Goal: Entertainment & Leisure: Browse casually

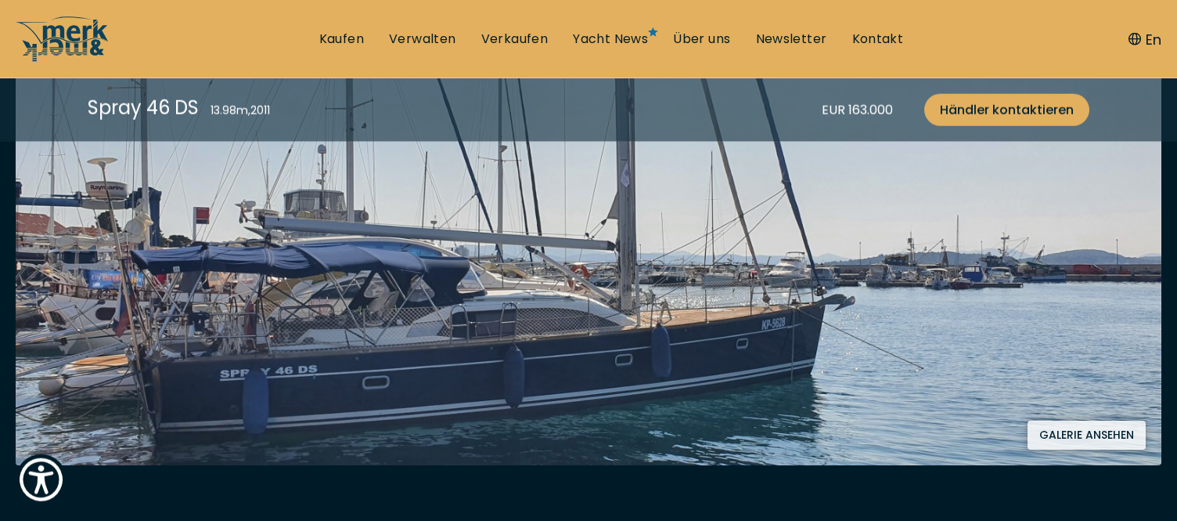
scroll to position [323, 0]
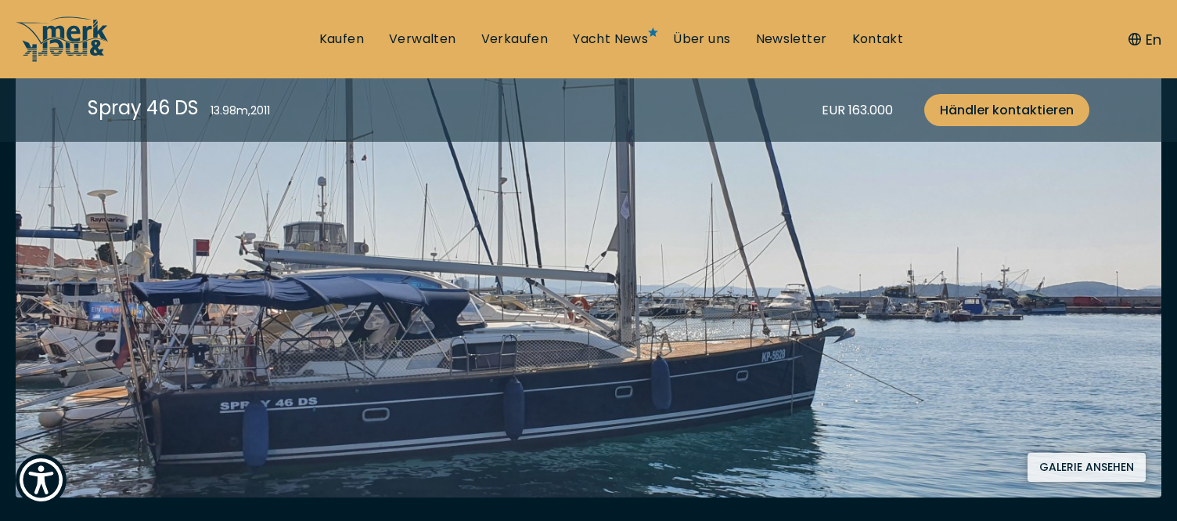
click at [1102, 464] on button "Galerie ansehen" at bounding box center [1087, 466] width 118 height 29
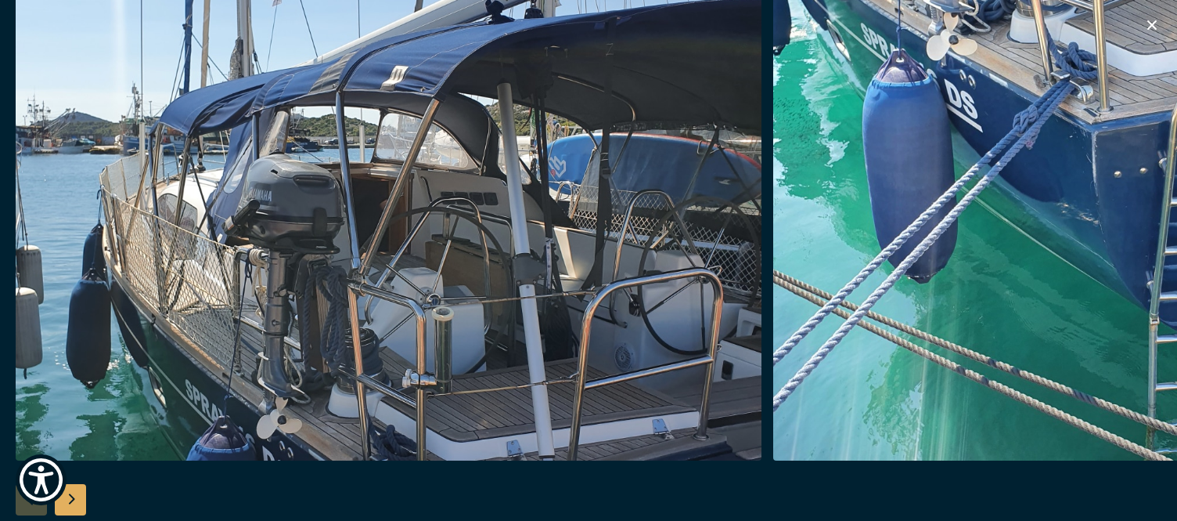
click at [545, 315] on img "button" at bounding box center [389, 209] width 746 height 501
click at [585, 281] on img "button" at bounding box center [389, 209] width 746 height 501
click at [1136, 31] on icon at bounding box center [1136, 31] width 9 height 9
click at [488, 211] on img "button" at bounding box center [389, 209] width 746 height 501
click at [479, 248] on img "button" at bounding box center [389, 209] width 746 height 501
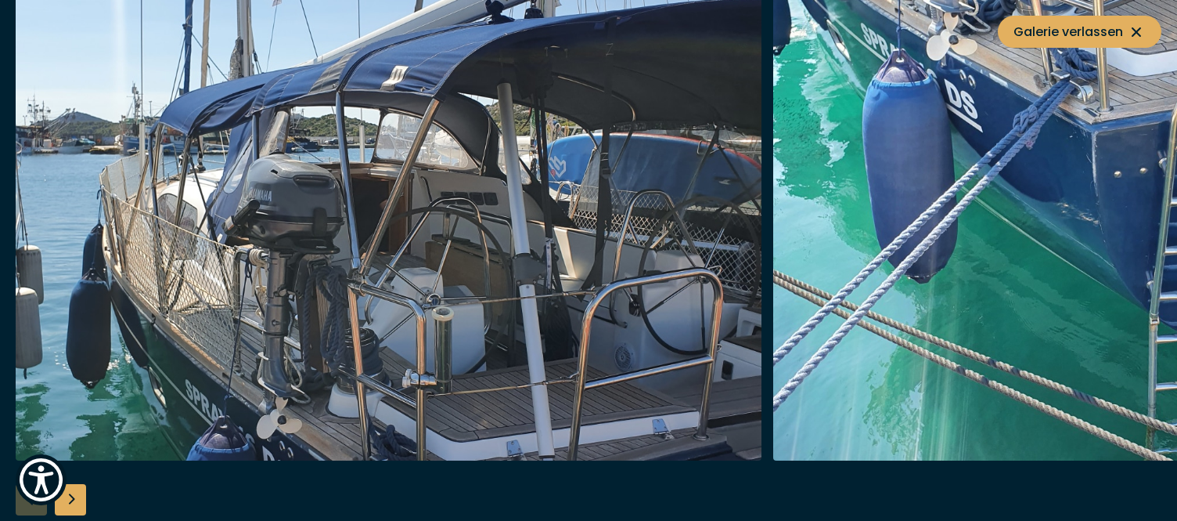
click at [86, 500] on div "Next slide" at bounding box center [70, 499] width 31 height 31
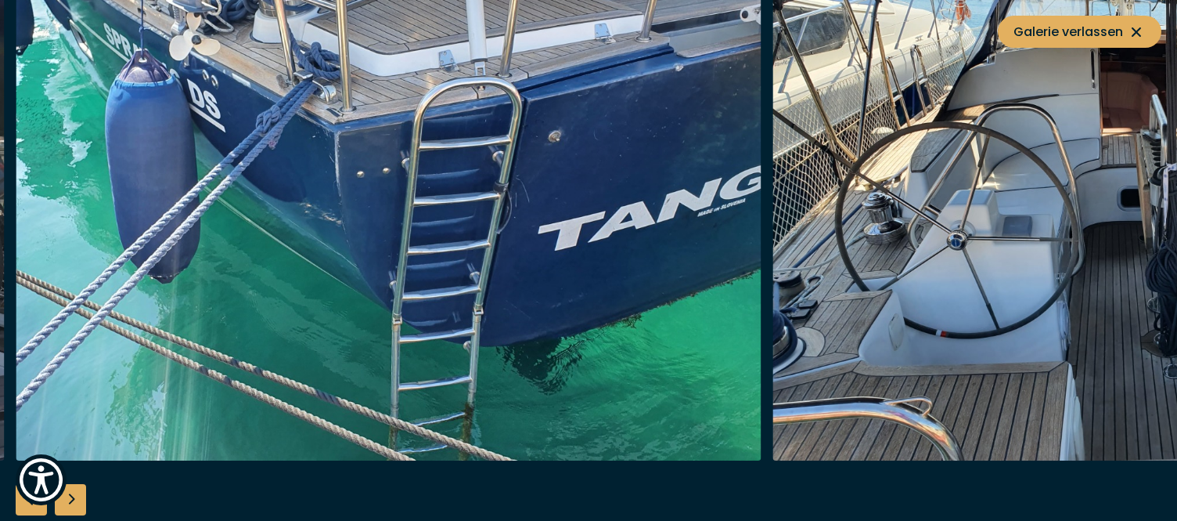
click at [75, 499] on div "Next slide" at bounding box center [70, 499] width 31 height 31
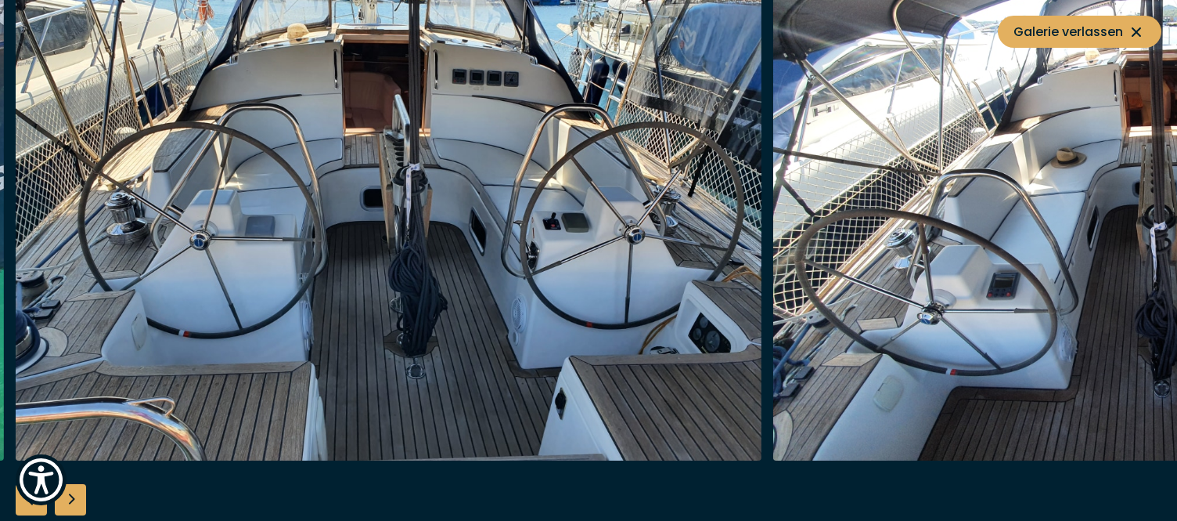
click at [75, 499] on div "Next slide" at bounding box center [70, 499] width 31 height 31
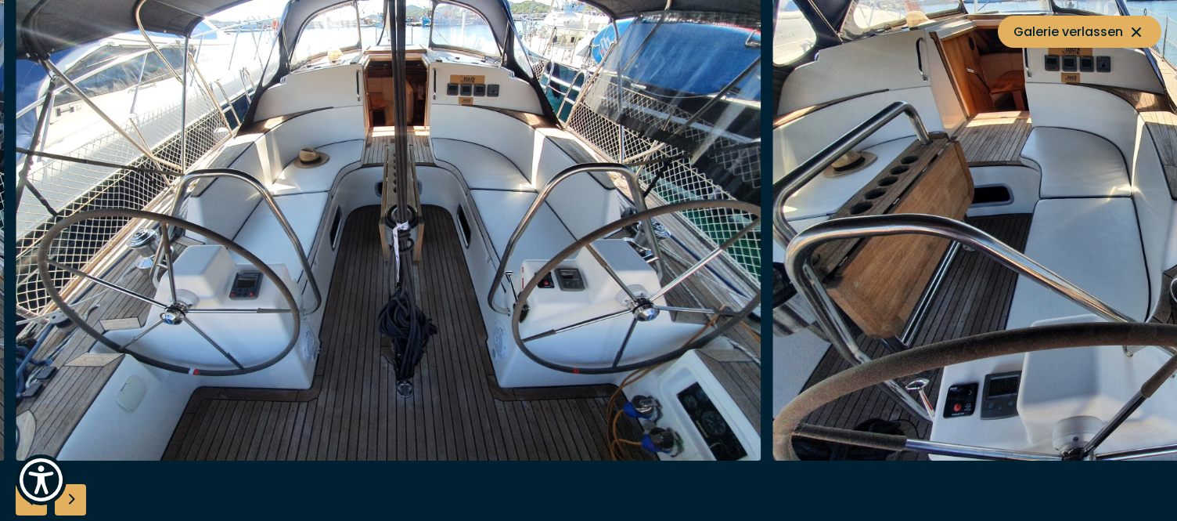
click at [75, 499] on div "Next slide" at bounding box center [70, 499] width 31 height 31
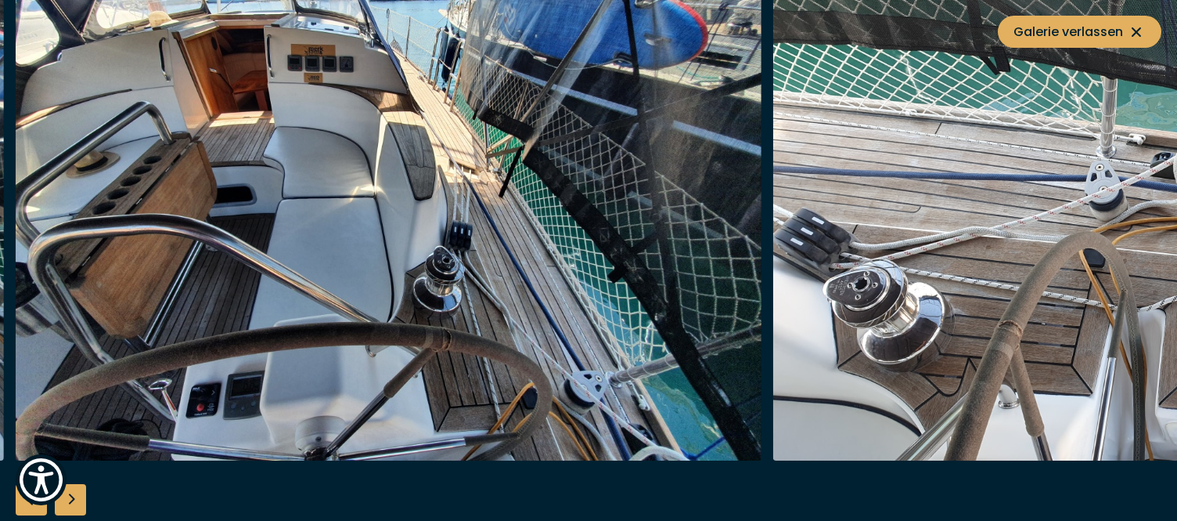
click at [75, 499] on div "Next slide" at bounding box center [70, 499] width 31 height 31
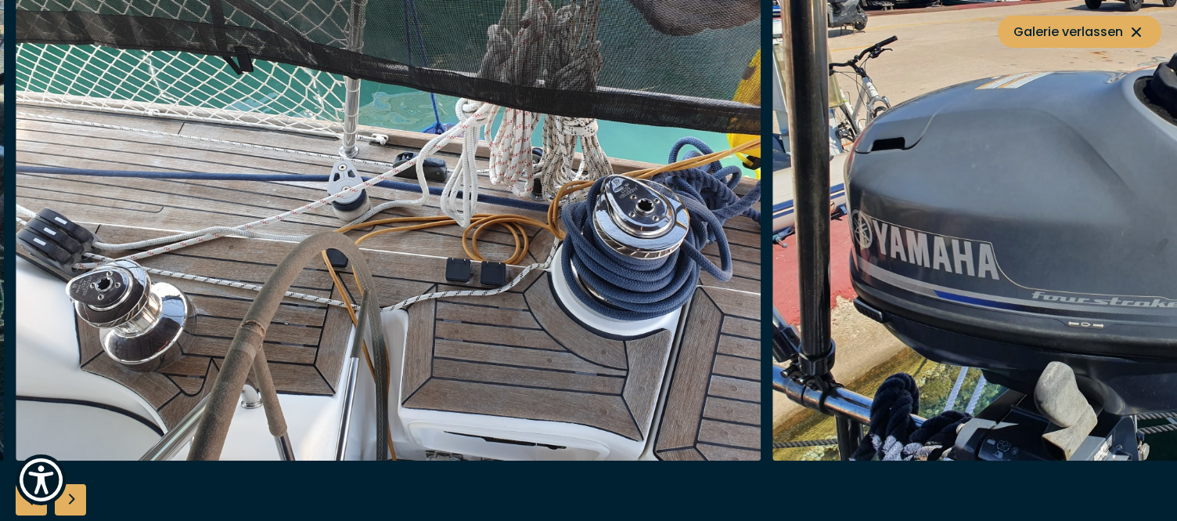
click at [75, 499] on div "Next slide" at bounding box center [70, 499] width 31 height 31
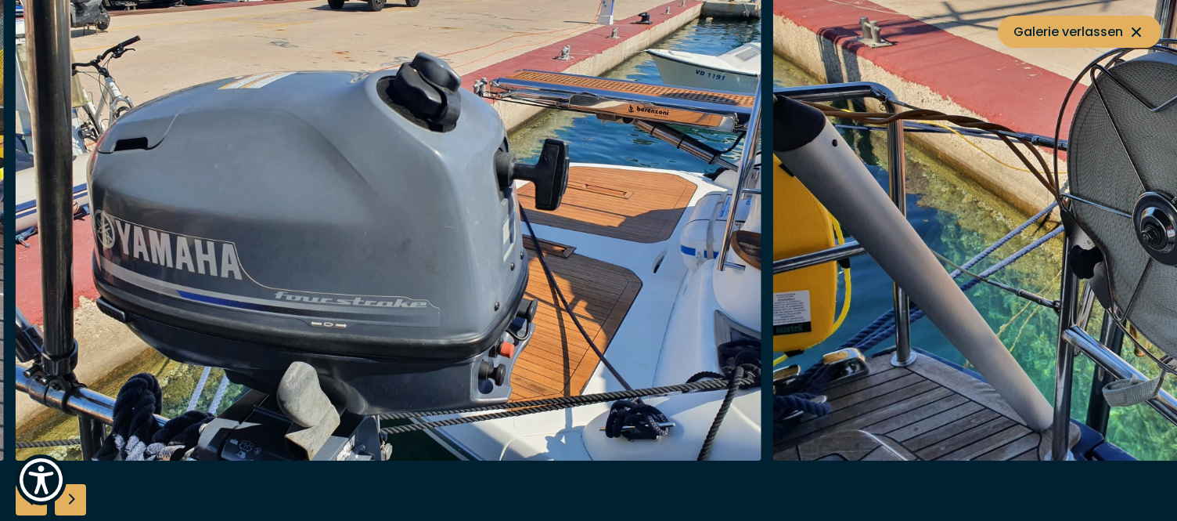
click at [75, 499] on div "Next slide" at bounding box center [70, 499] width 31 height 31
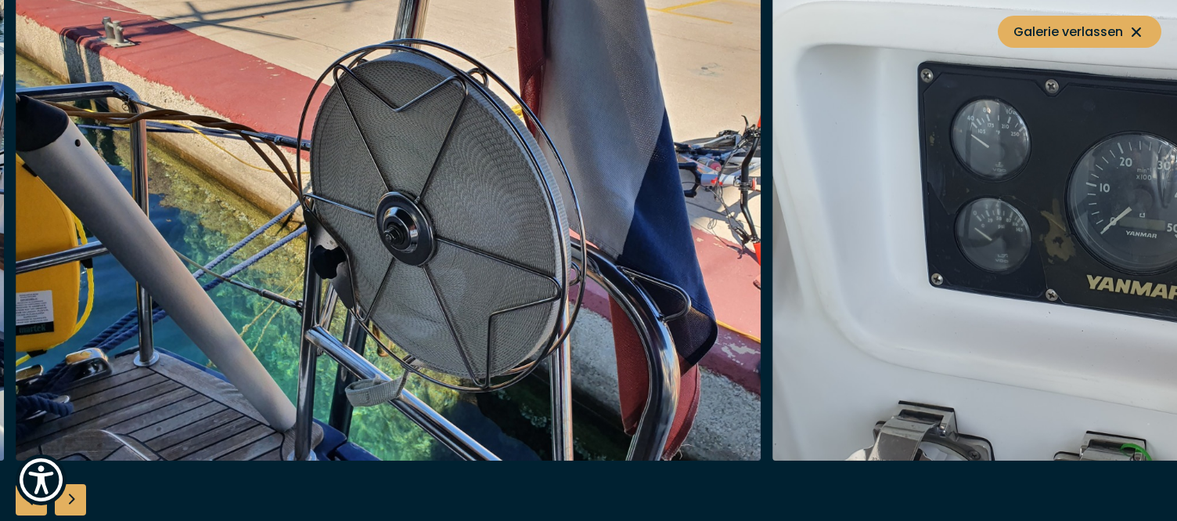
click at [75, 499] on div "Next slide" at bounding box center [70, 499] width 31 height 31
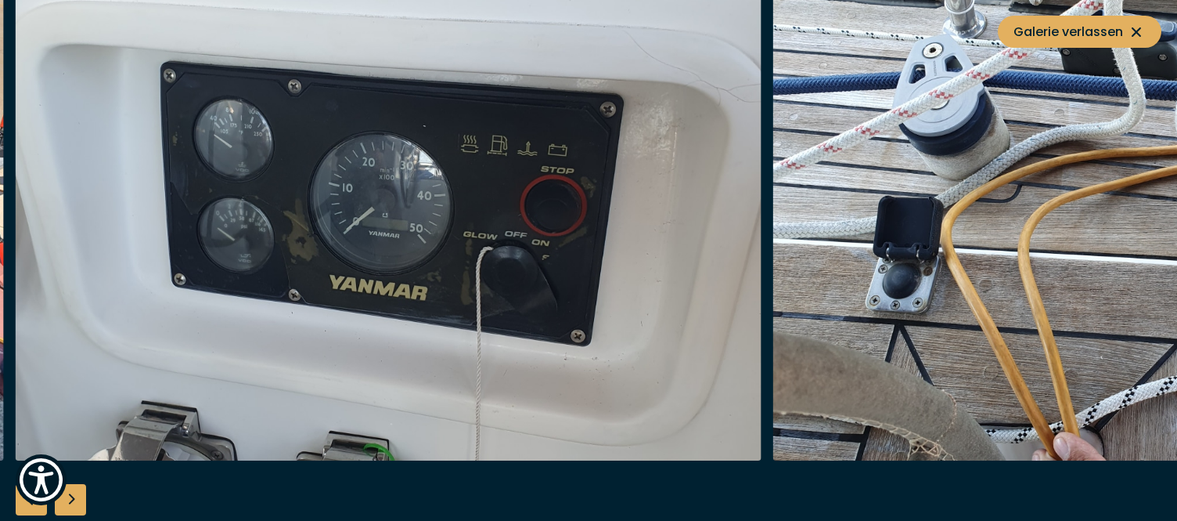
click at [75, 499] on div "Next slide" at bounding box center [70, 499] width 31 height 31
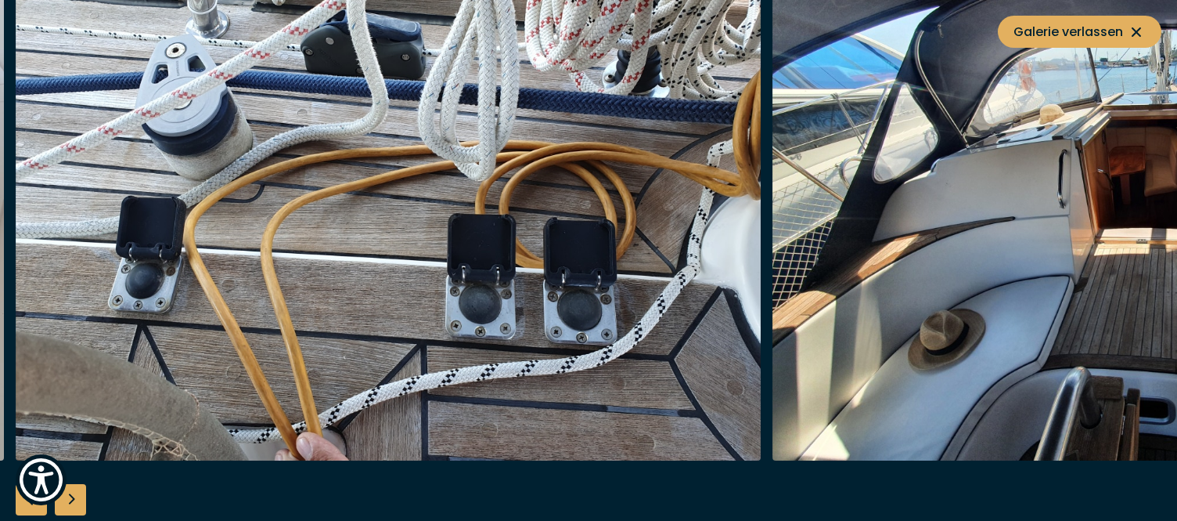
click at [75, 499] on div "Next slide" at bounding box center [70, 499] width 31 height 31
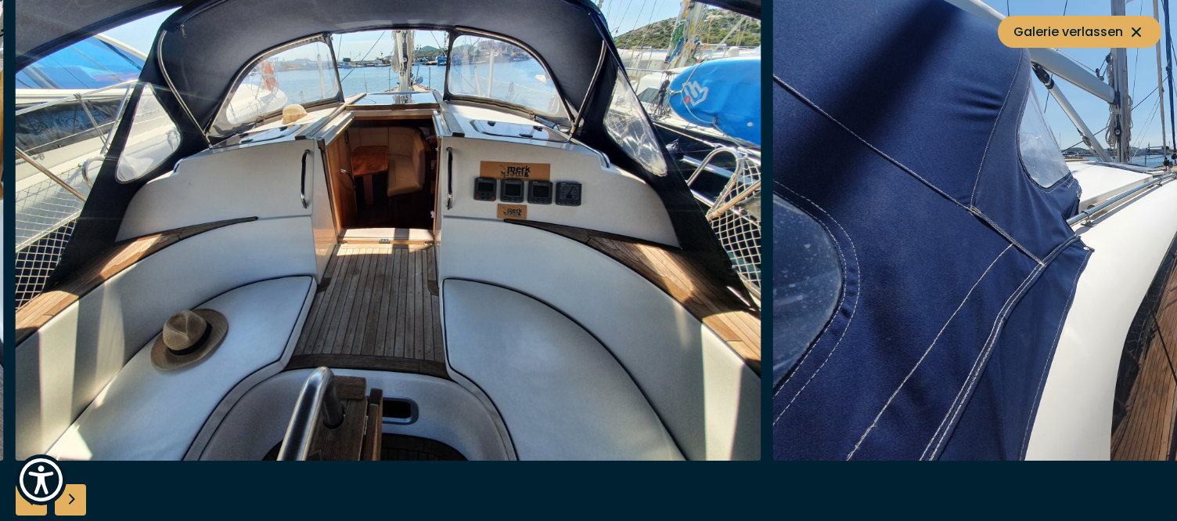
click at [75, 499] on div "Next slide" at bounding box center [70, 499] width 31 height 31
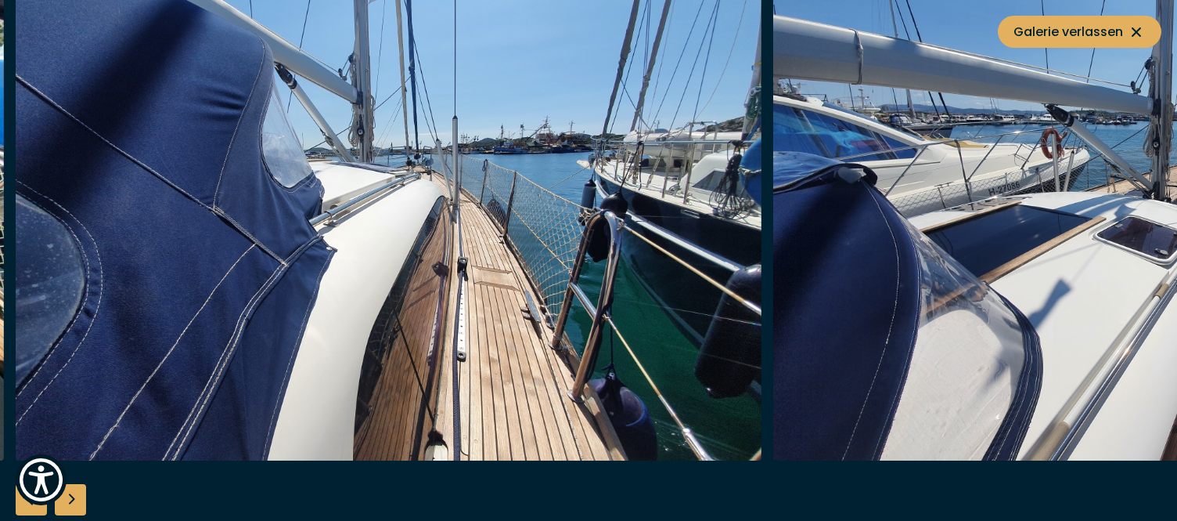
click at [75, 499] on div "Next slide" at bounding box center [70, 499] width 31 height 31
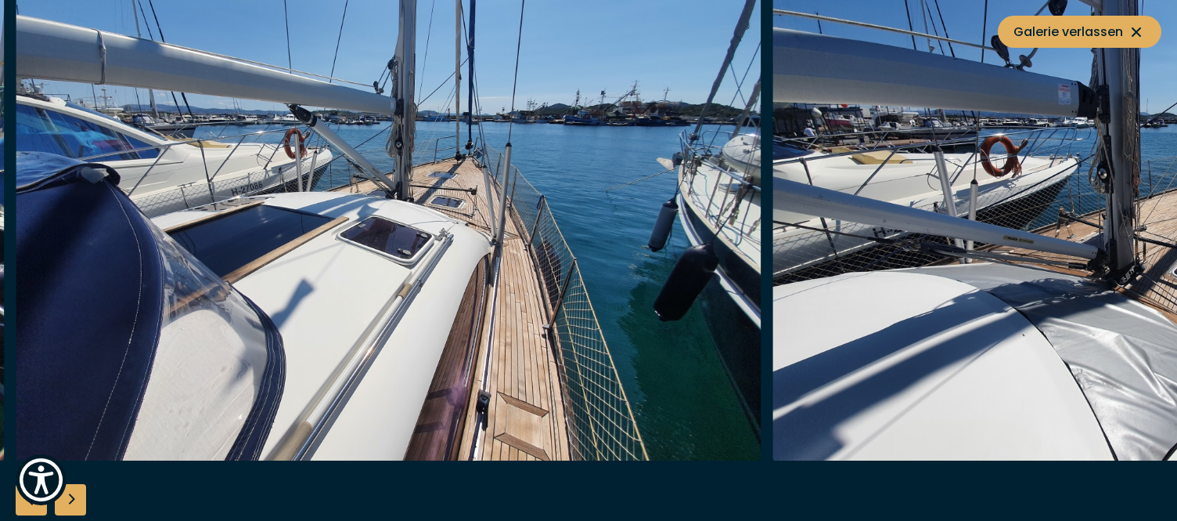
click at [75, 499] on div "Next slide" at bounding box center [70, 499] width 31 height 31
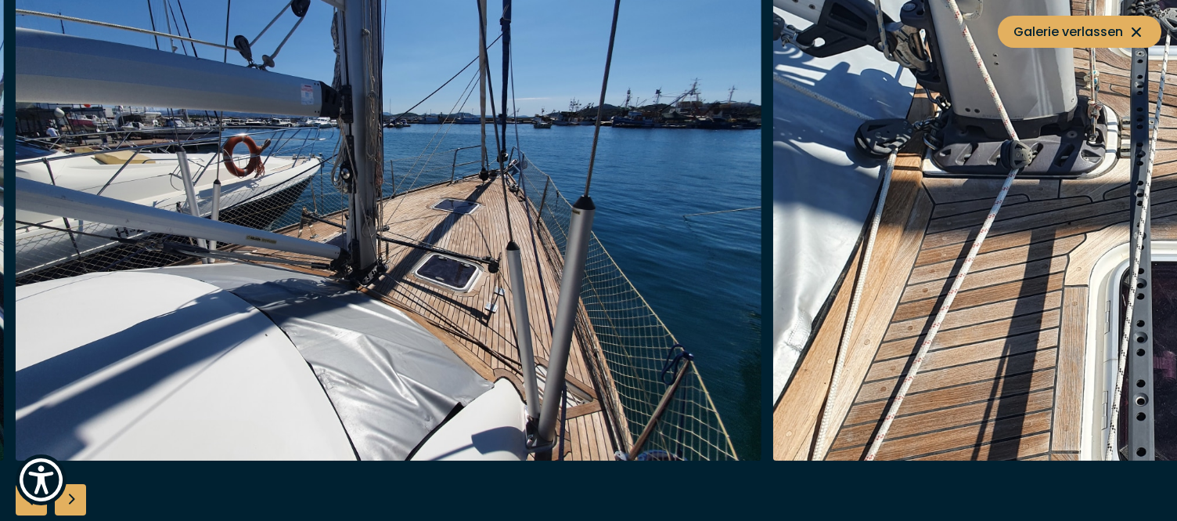
click at [75, 499] on div "Next slide" at bounding box center [70, 499] width 31 height 31
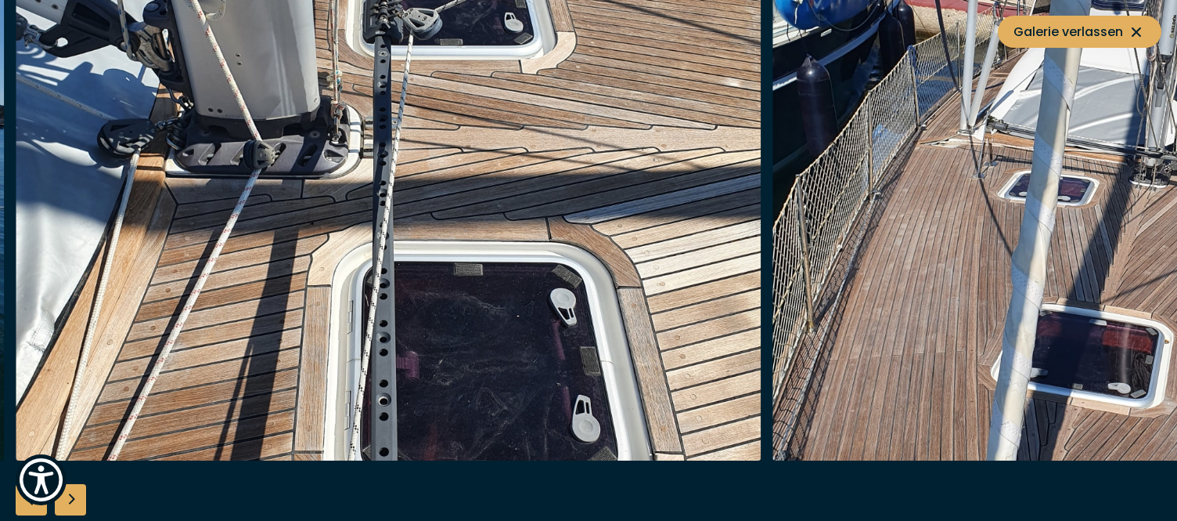
click at [75, 499] on div "Next slide" at bounding box center [70, 499] width 31 height 31
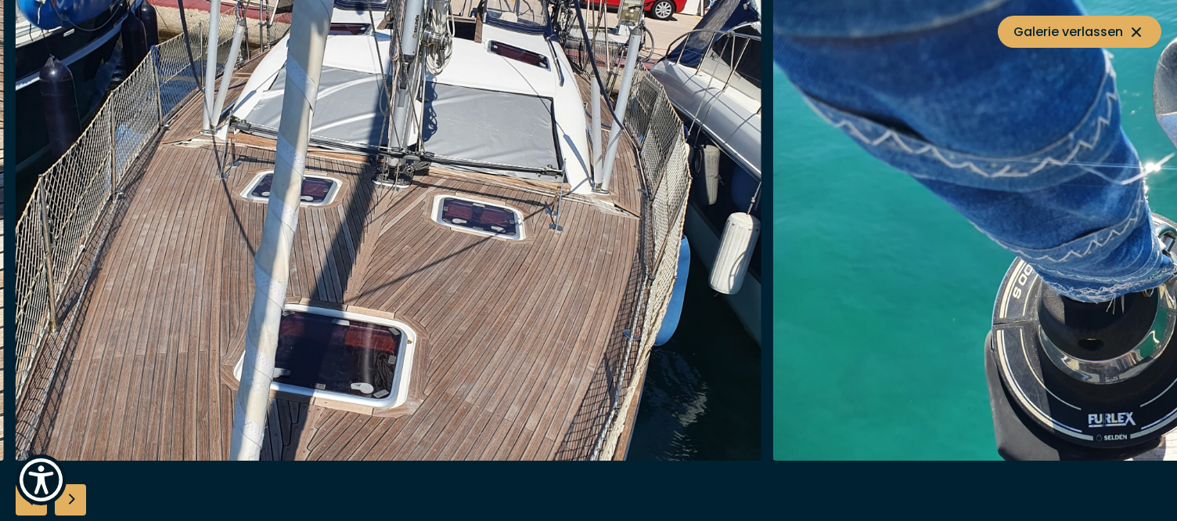
click at [75, 499] on div "Next slide" at bounding box center [70, 499] width 31 height 31
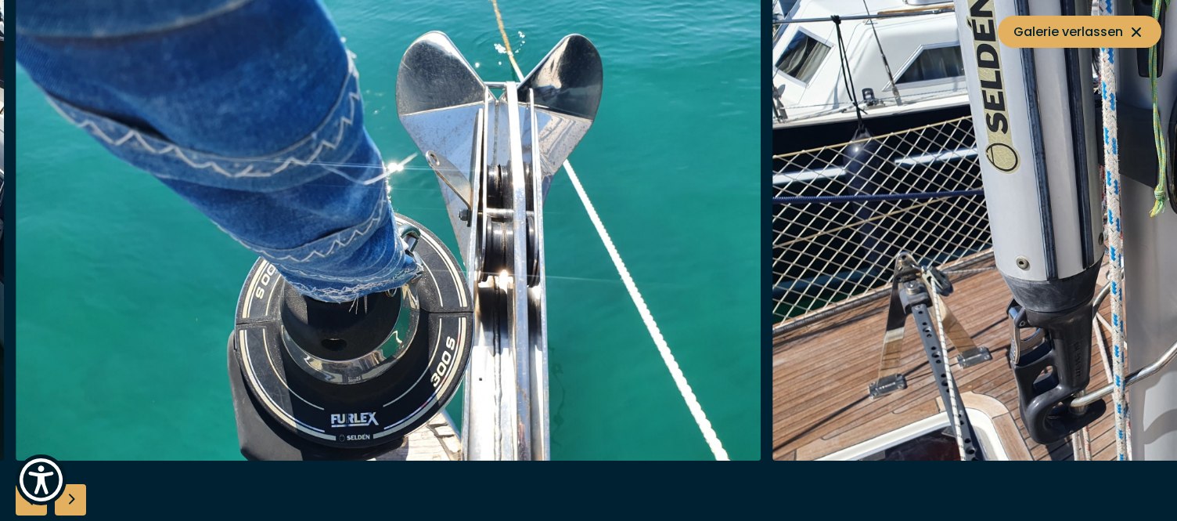
click at [75, 499] on div "Next slide" at bounding box center [70, 499] width 31 height 31
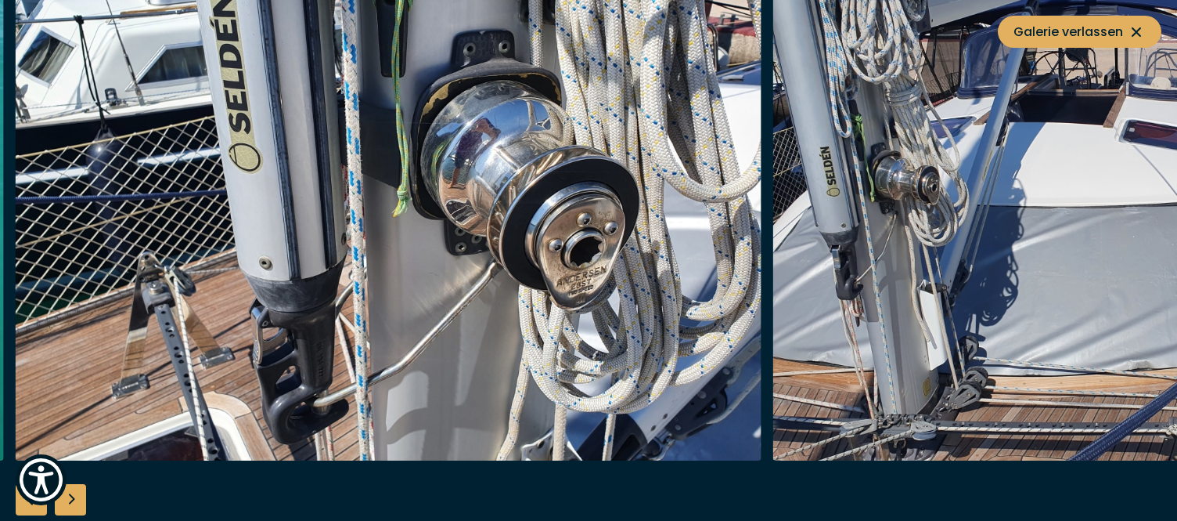
click at [75, 497] on div "Next slide" at bounding box center [70, 499] width 31 height 31
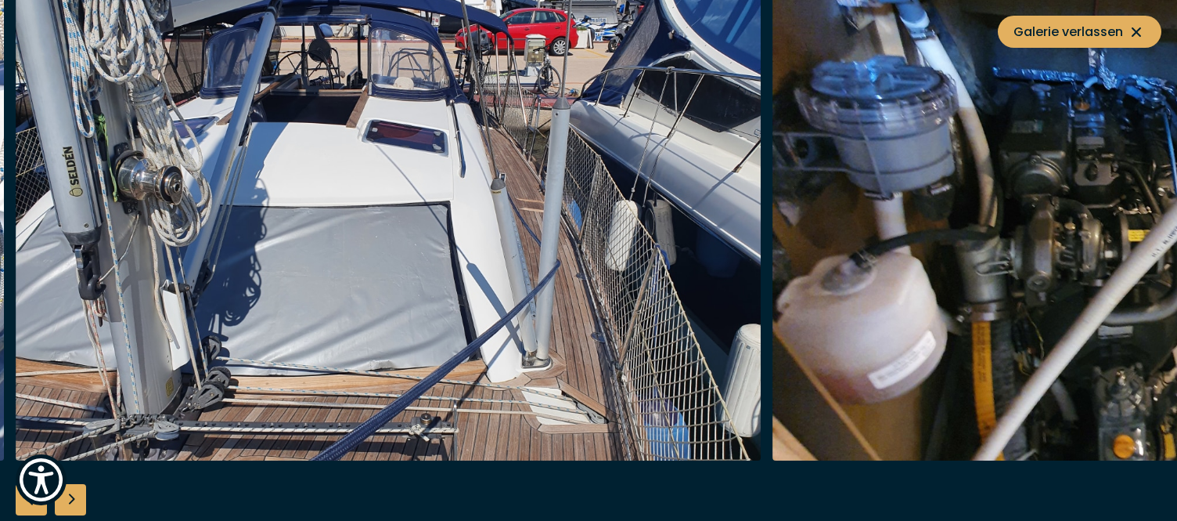
click at [75, 497] on div "Next slide" at bounding box center [70, 499] width 31 height 31
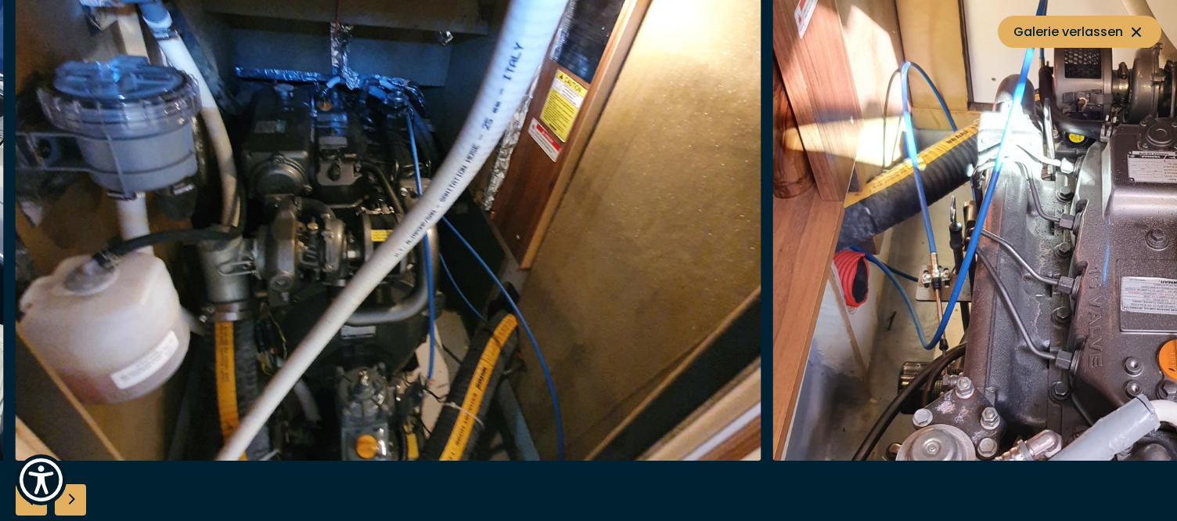
click at [75, 497] on div "Next slide" at bounding box center [70, 499] width 31 height 31
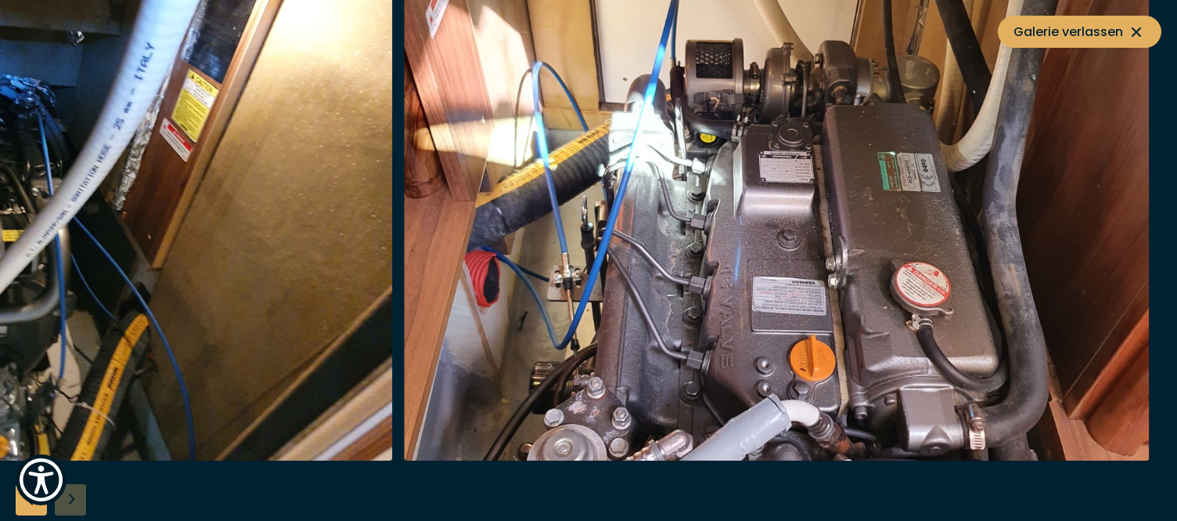
click at [75, 497] on div at bounding box center [588, 260] width 1177 height 603
click at [1139, 29] on icon at bounding box center [1136, 31] width 9 height 9
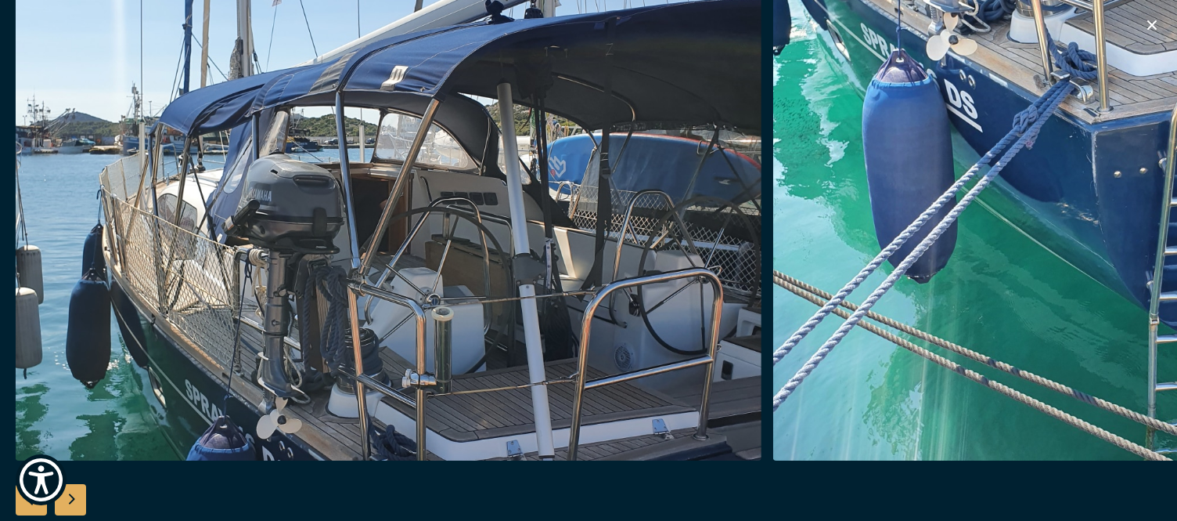
scroll to position [647, 0]
click at [1148, 23] on icon "button" at bounding box center [1152, 25] width 19 height 19
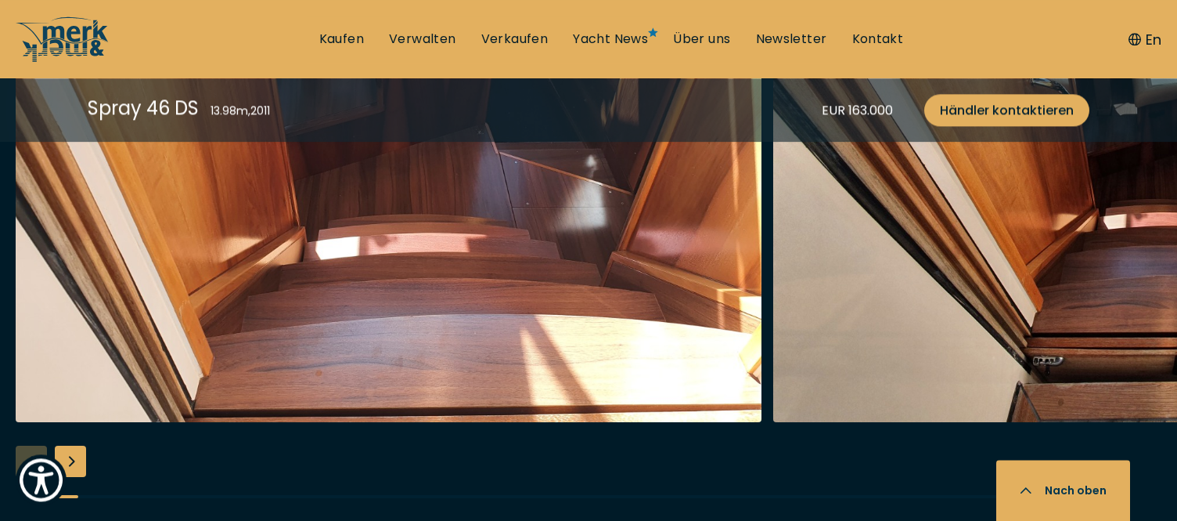
scroll to position [2671, 0]
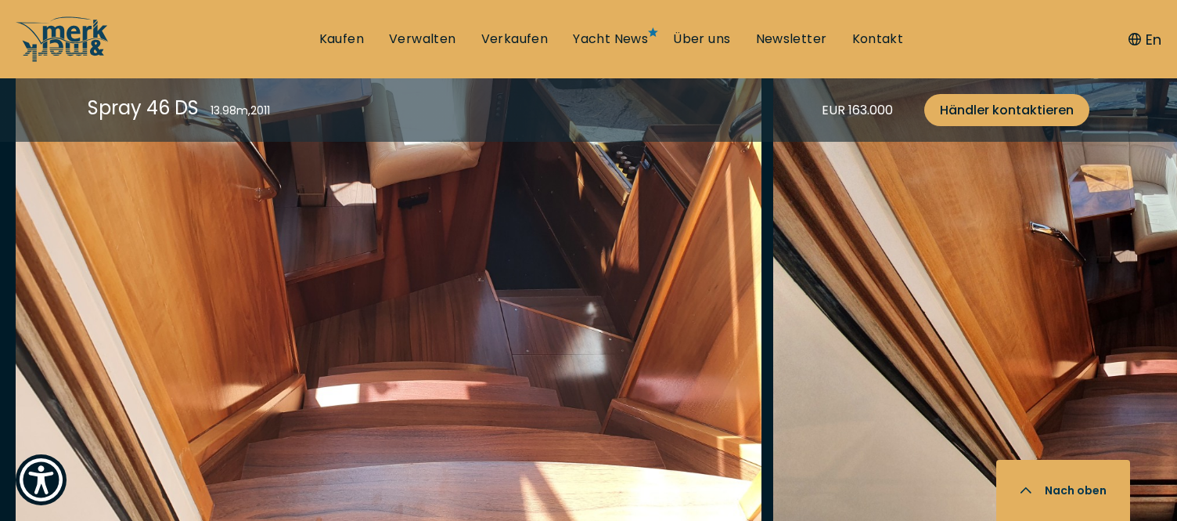
click at [328, 363] on img "button" at bounding box center [389, 318] width 746 height 501
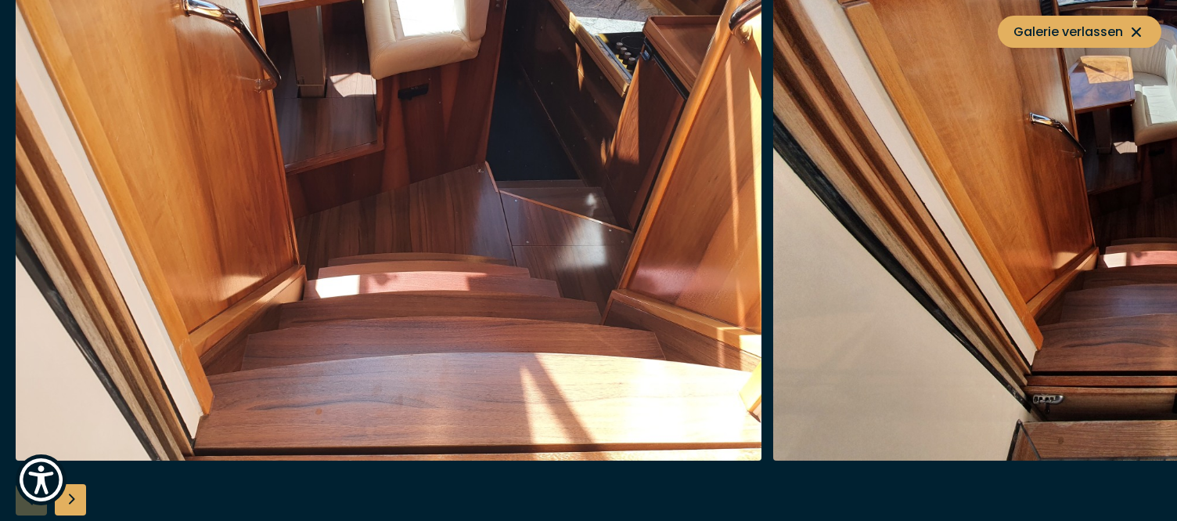
click at [251, 123] on img "button" at bounding box center [389, 209] width 746 height 501
click at [1137, 32] on icon at bounding box center [1136, 31] width 9 height 9
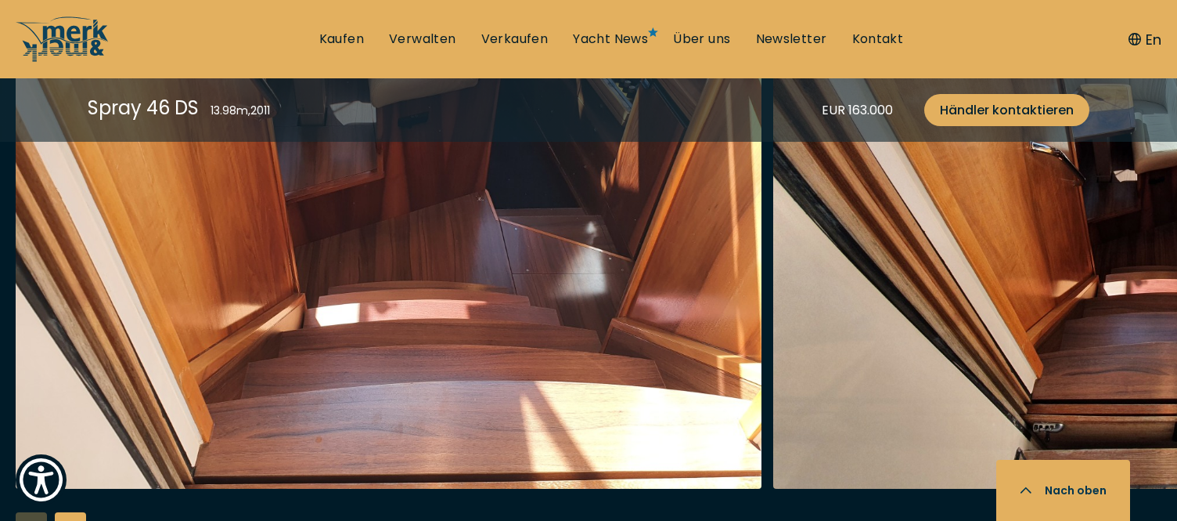
scroll to position [2833, 0]
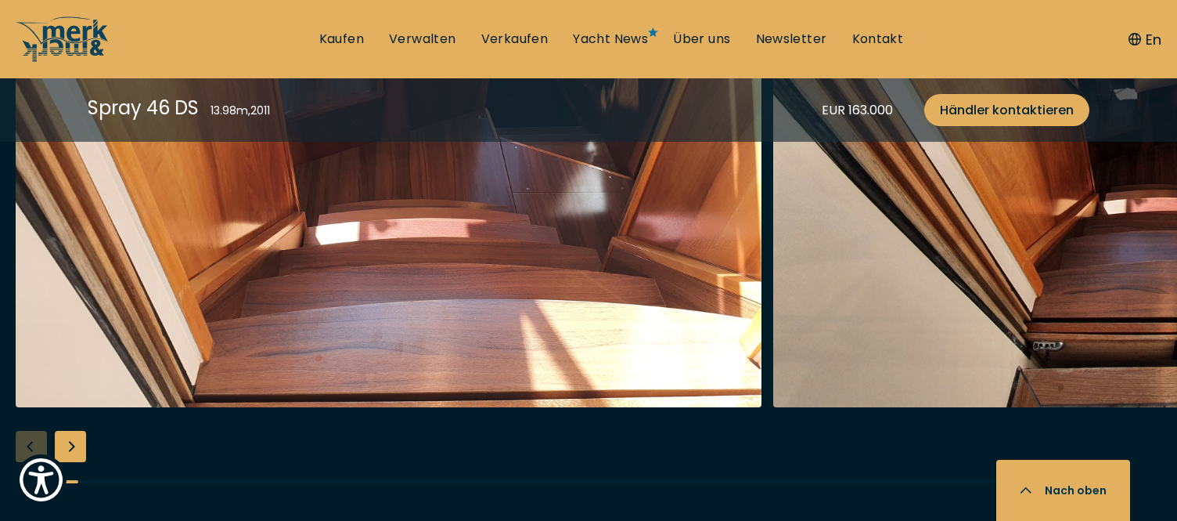
click at [65, 444] on div "Next slide" at bounding box center [70, 446] width 31 height 31
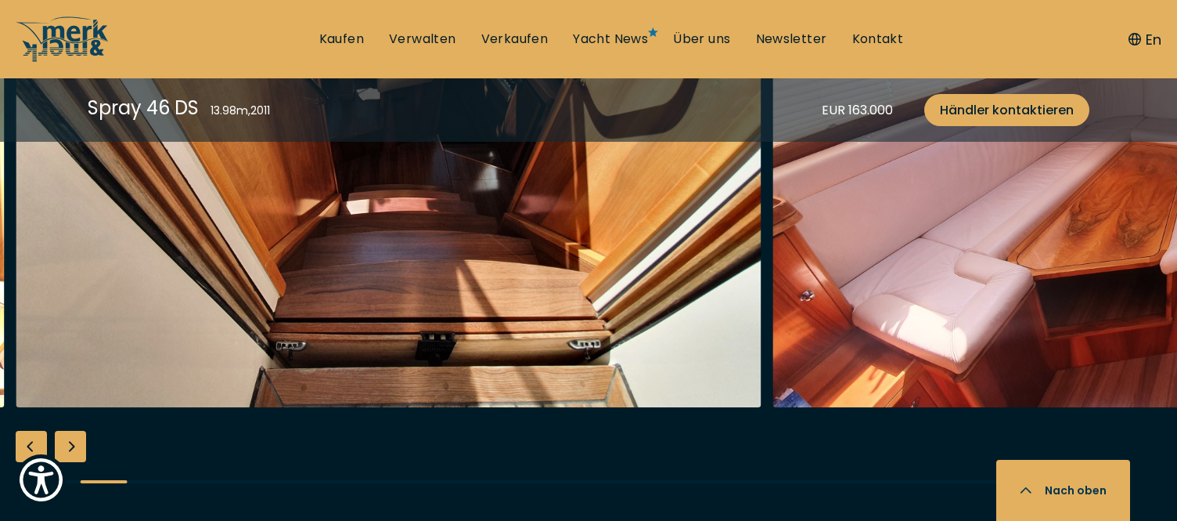
click at [70, 449] on div "Next slide" at bounding box center [70, 446] width 31 height 31
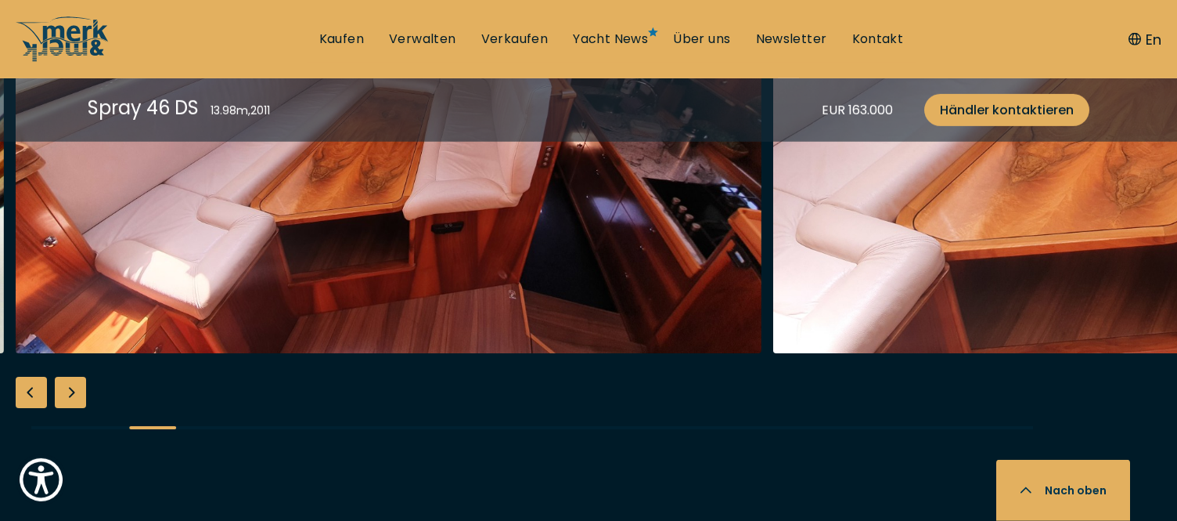
scroll to position [2913, 0]
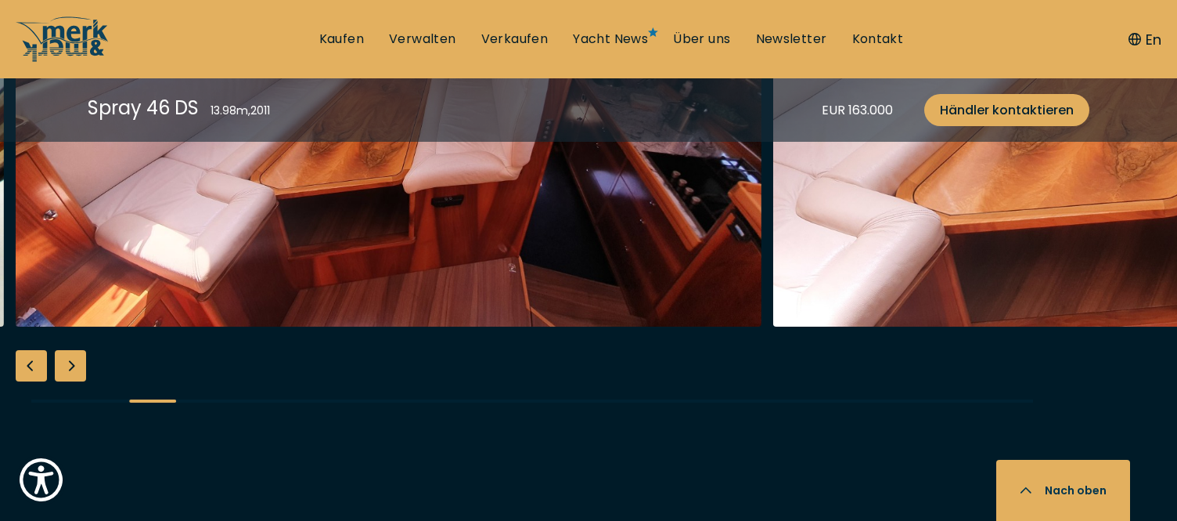
click at [75, 370] on div "Next slide" at bounding box center [70, 365] width 31 height 31
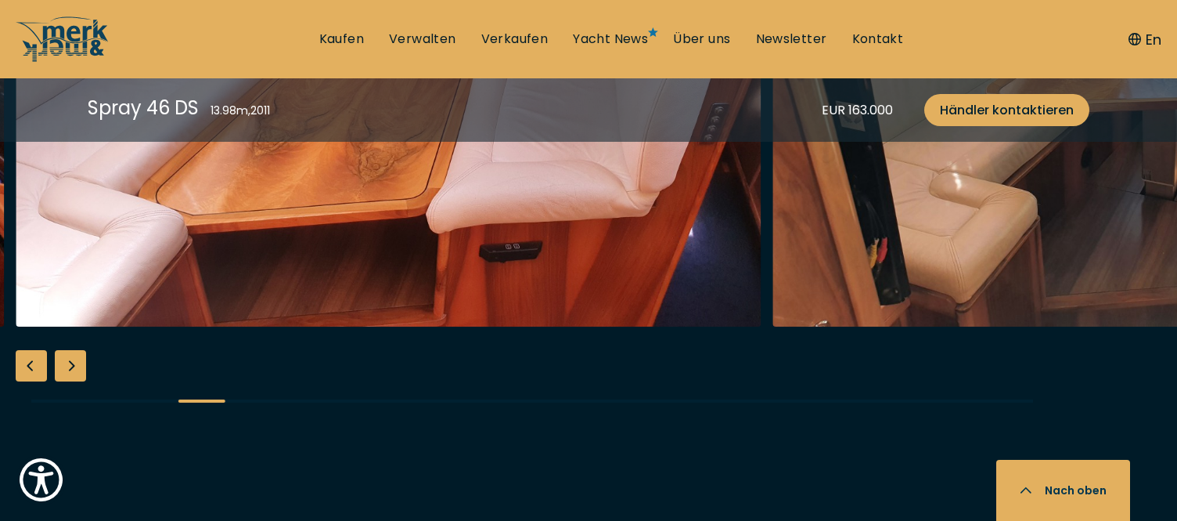
click at [75, 370] on div "Next slide" at bounding box center [70, 365] width 31 height 31
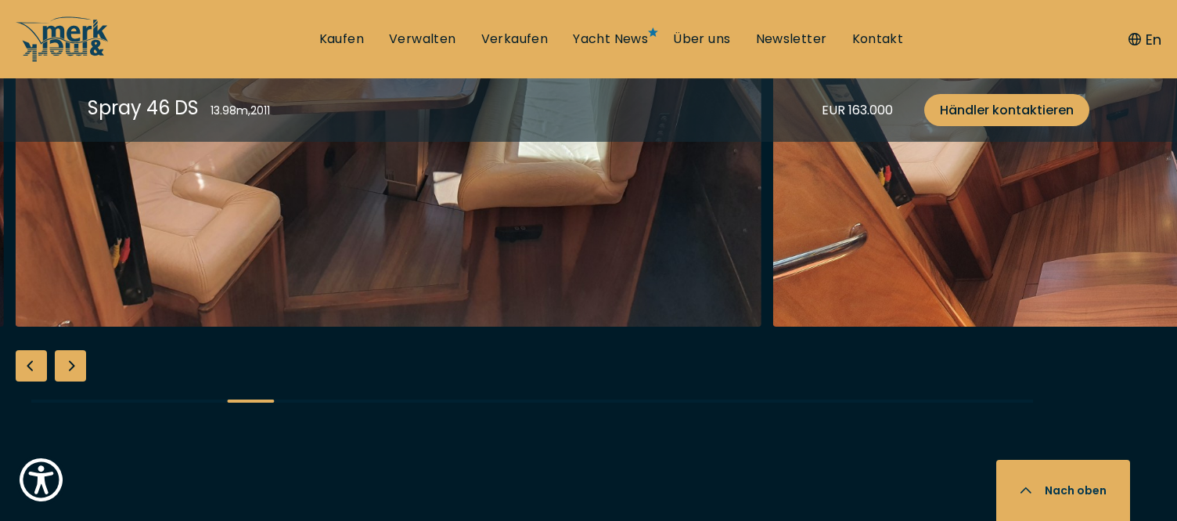
click at [69, 372] on div "Next slide" at bounding box center [70, 365] width 31 height 31
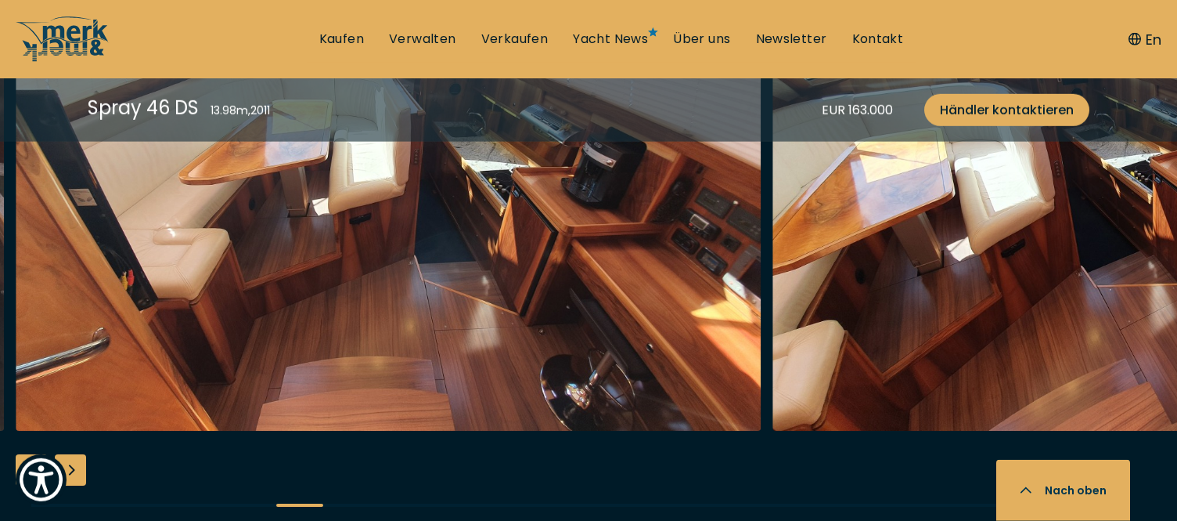
scroll to position [2833, 0]
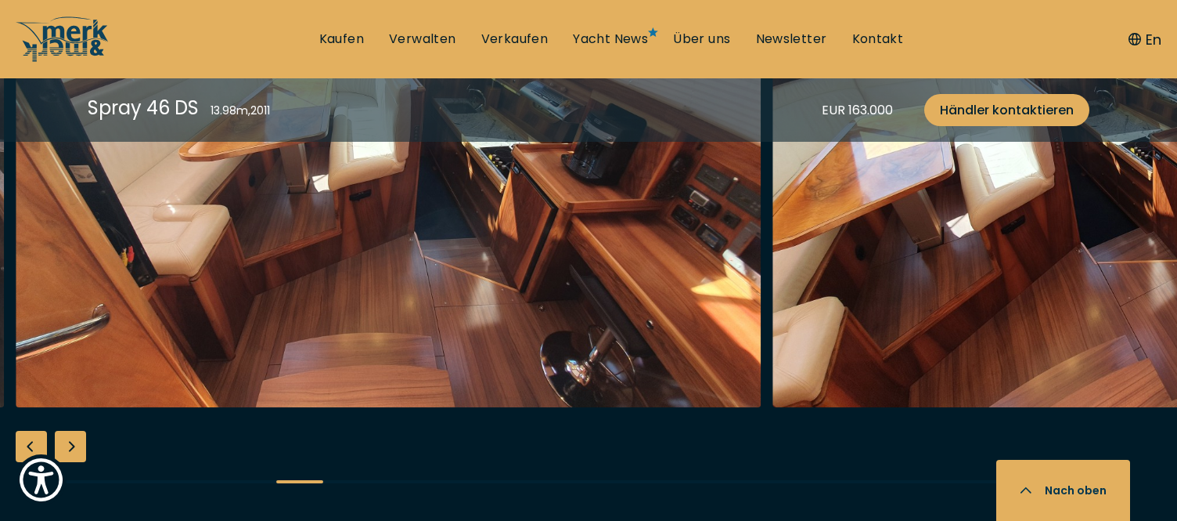
click at [78, 449] on div "Next slide" at bounding box center [70, 446] width 31 height 31
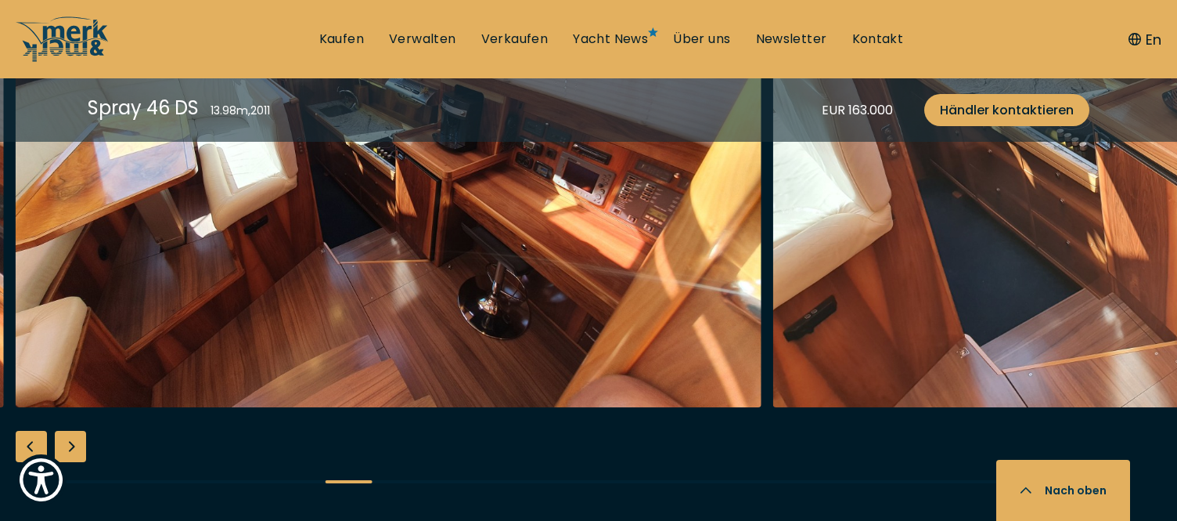
click at [77, 451] on div "Next slide" at bounding box center [70, 446] width 31 height 31
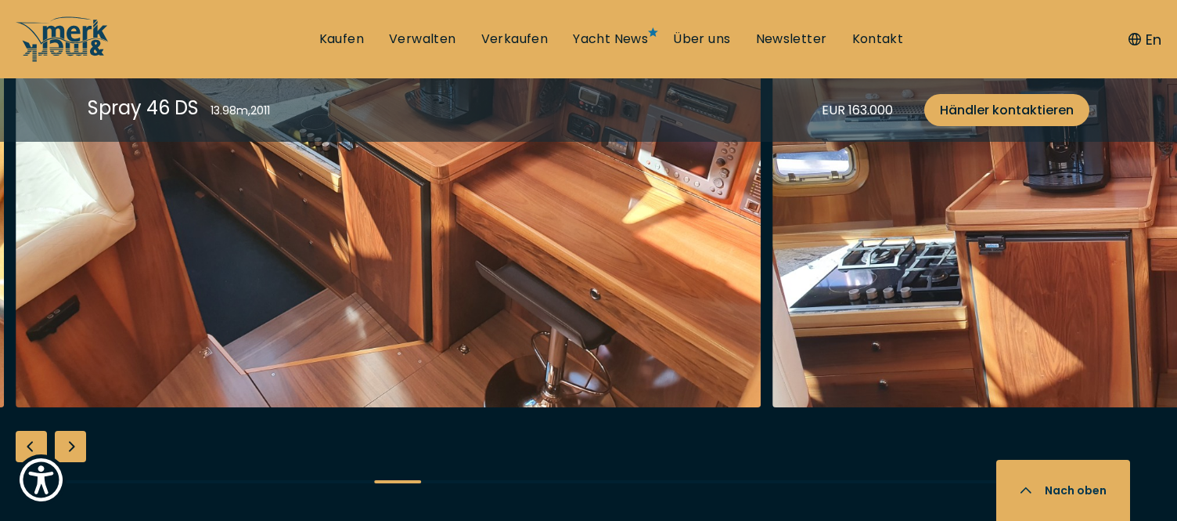
click at [77, 451] on div "Next slide" at bounding box center [70, 446] width 31 height 31
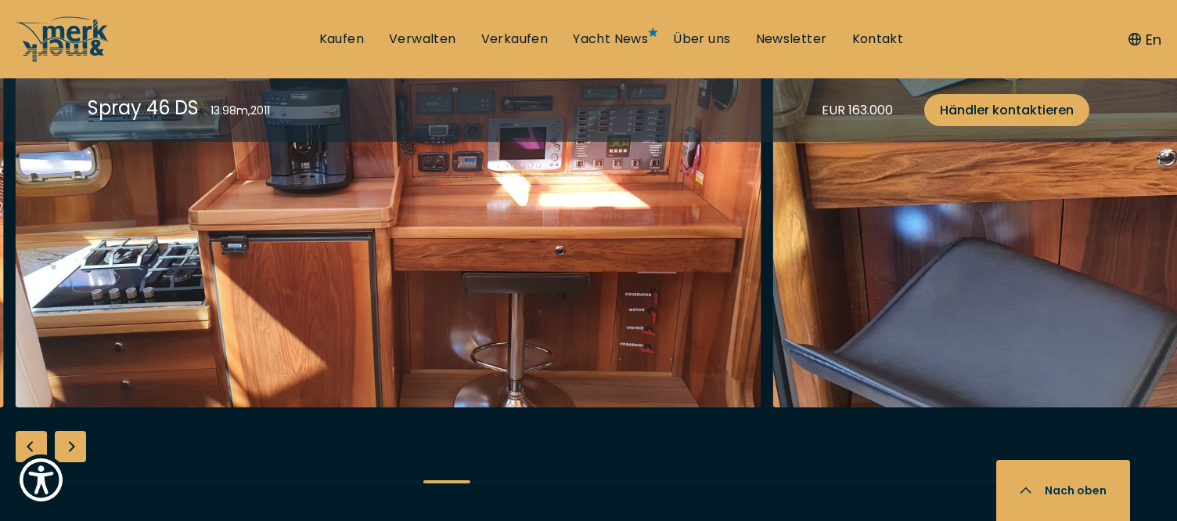
click at [77, 451] on div "Next slide" at bounding box center [70, 446] width 31 height 31
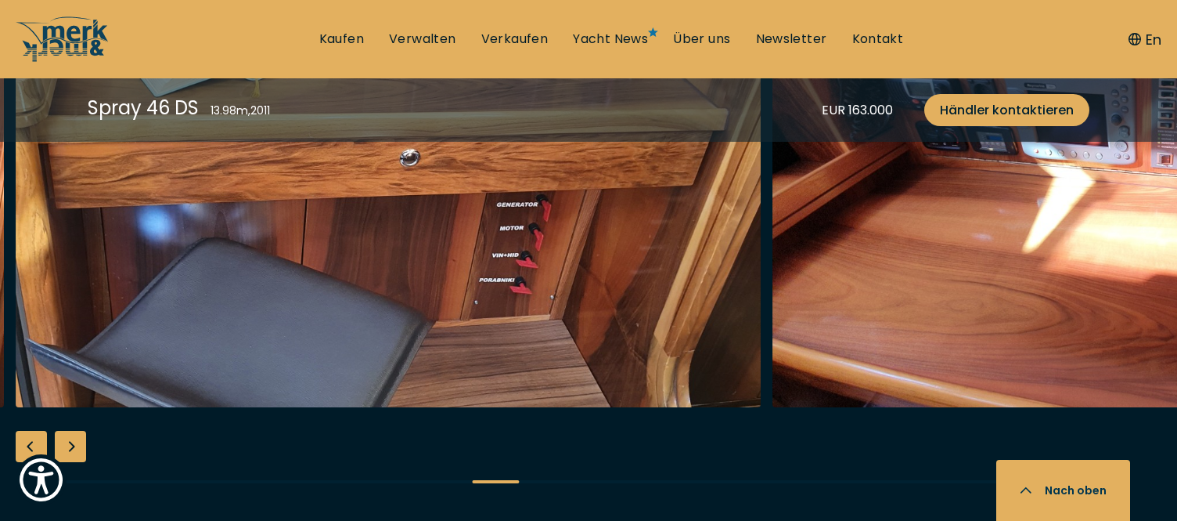
click at [77, 451] on div "Next slide" at bounding box center [70, 446] width 31 height 31
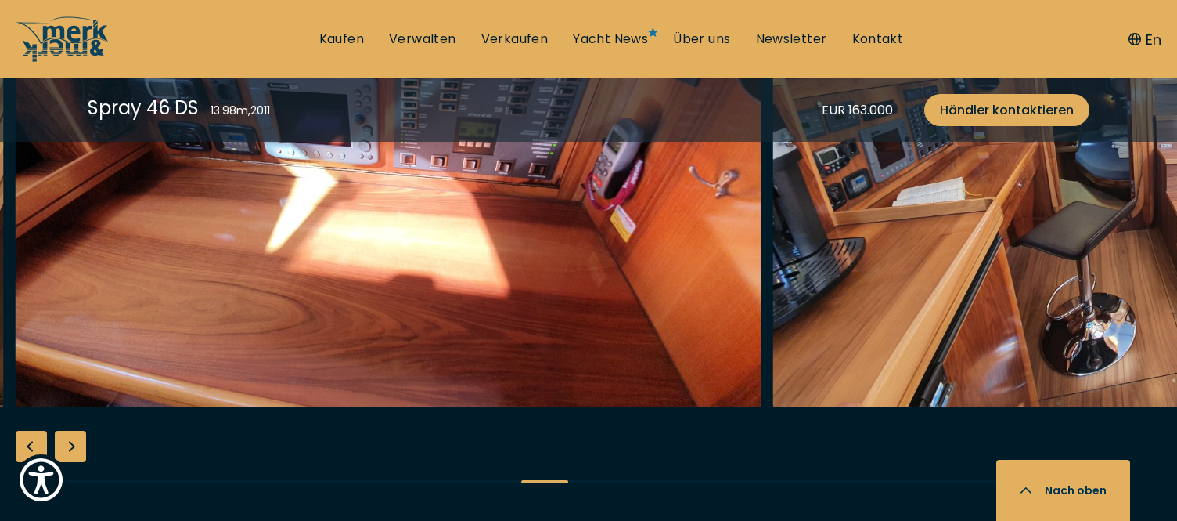
click at [72, 450] on div "Next slide" at bounding box center [70, 446] width 31 height 31
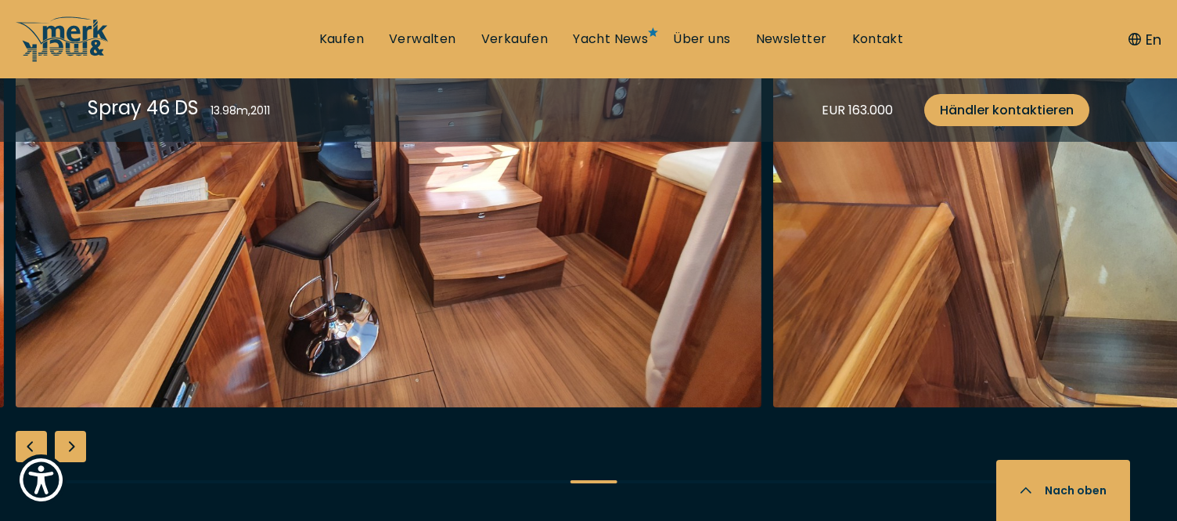
click at [67, 449] on div "Next slide" at bounding box center [70, 446] width 31 height 31
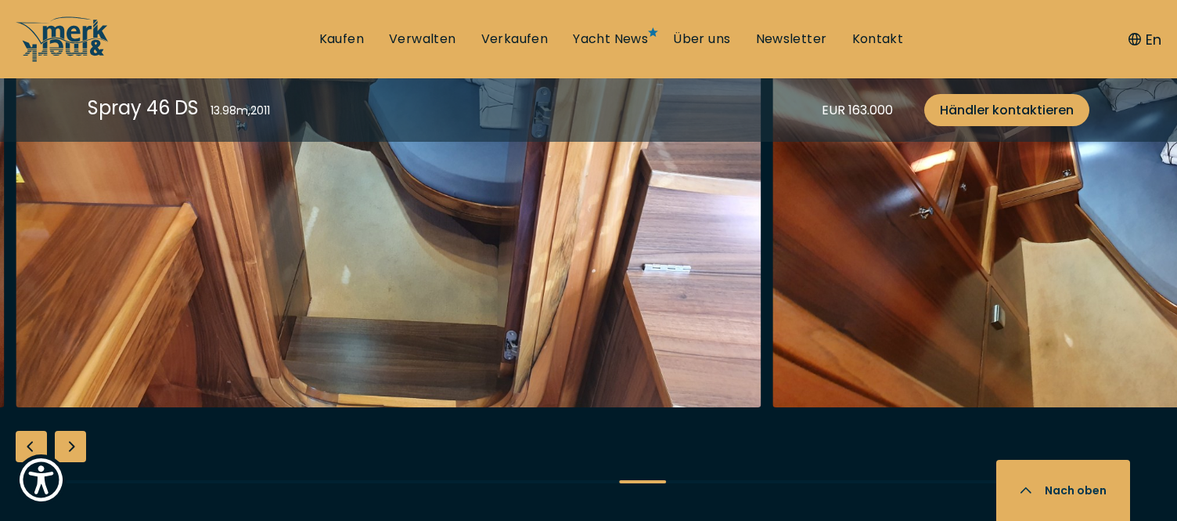
click at [72, 450] on div "Next slide" at bounding box center [70, 446] width 31 height 31
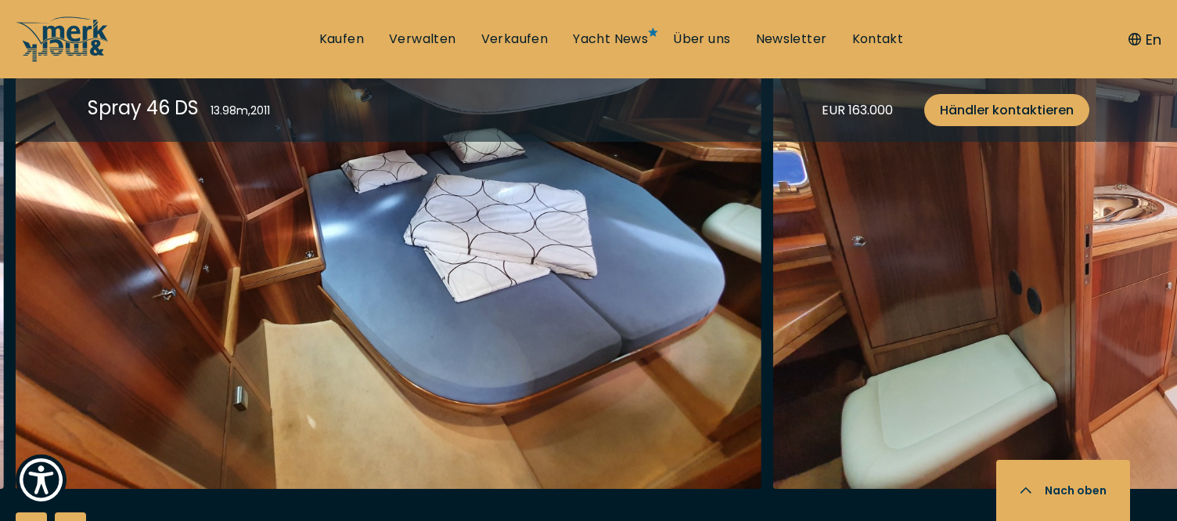
scroll to position [2913, 0]
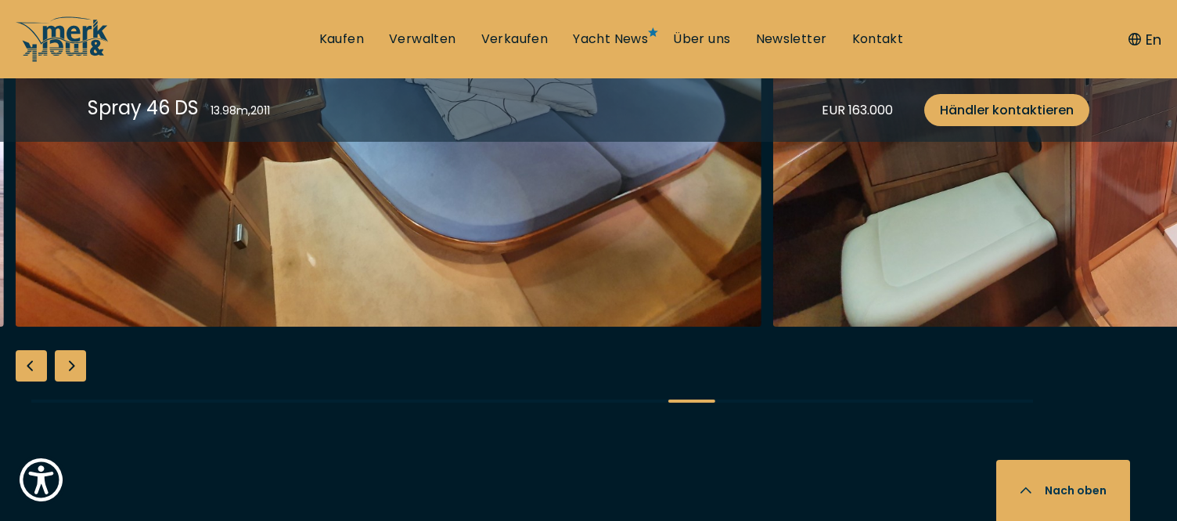
click at [75, 369] on div "Next slide" at bounding box center [70, 365] width 31 height 31
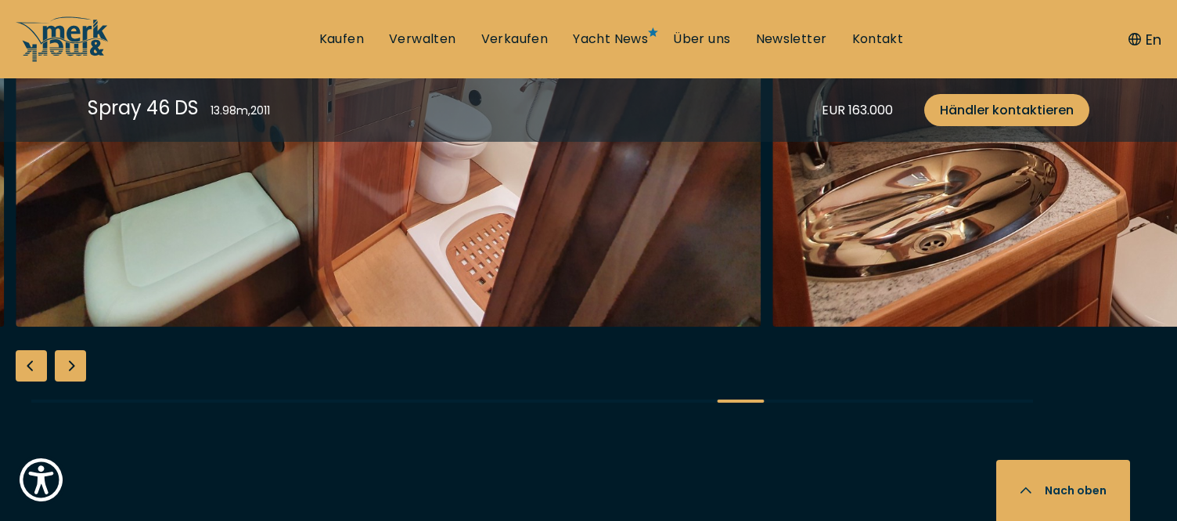
click at [75, 369] on div "Next slide" at bounding box center [70, 365] width 31 height 31
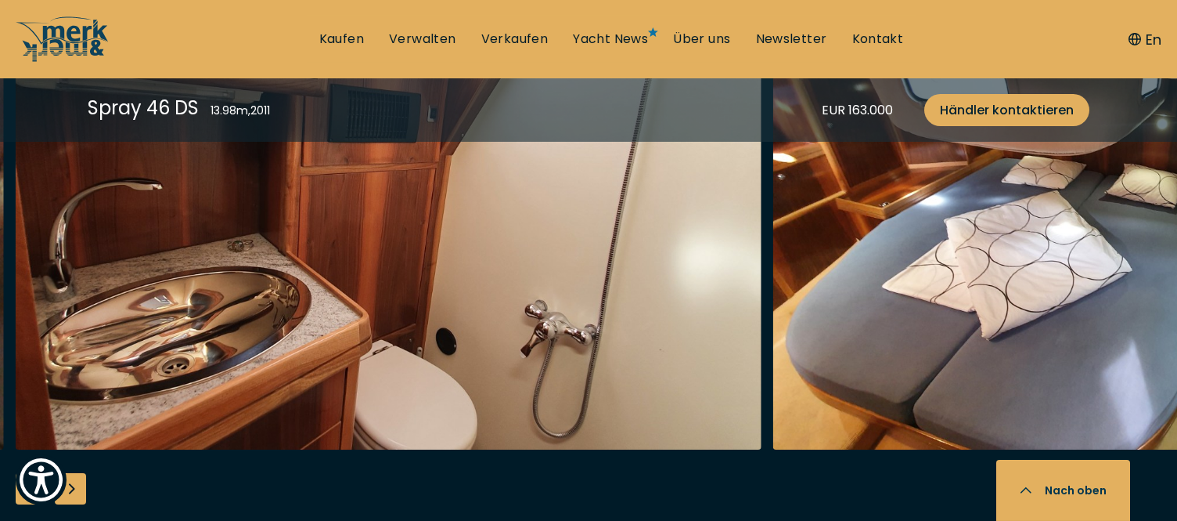
scroll to position [2833, 0]
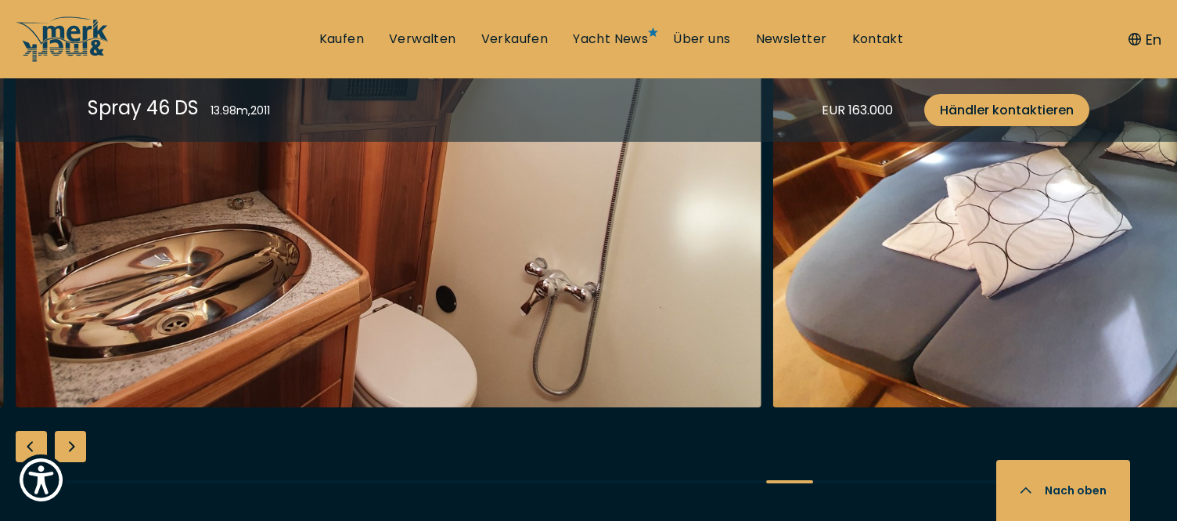
click at [80, 449] on div "Next slide" at bounding box center [70, 446] width 31 height 31
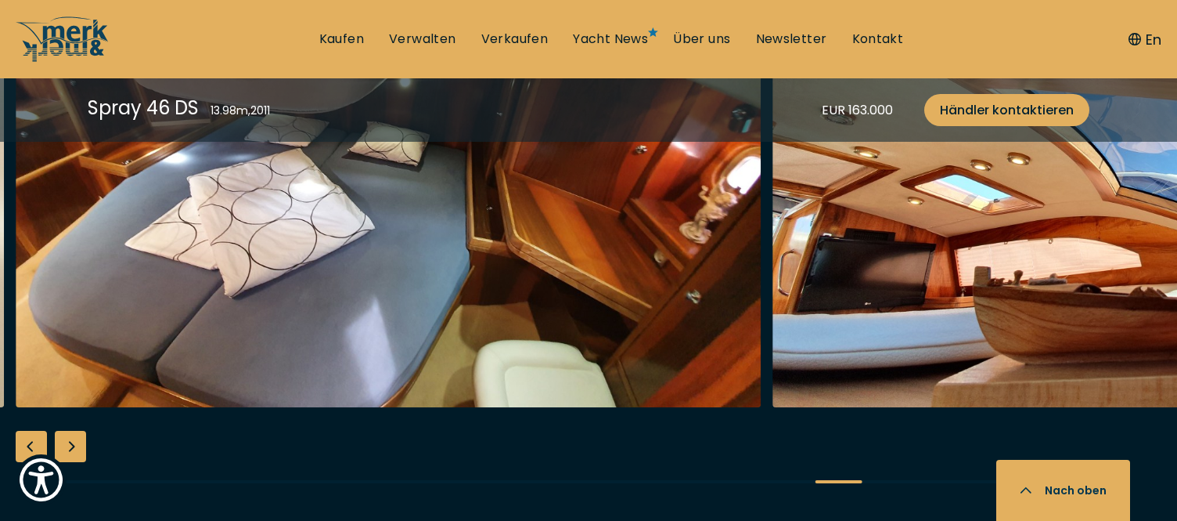
click at [79, 448] on div "Next slide" at bounding box center [70, 446] width 31 height 31
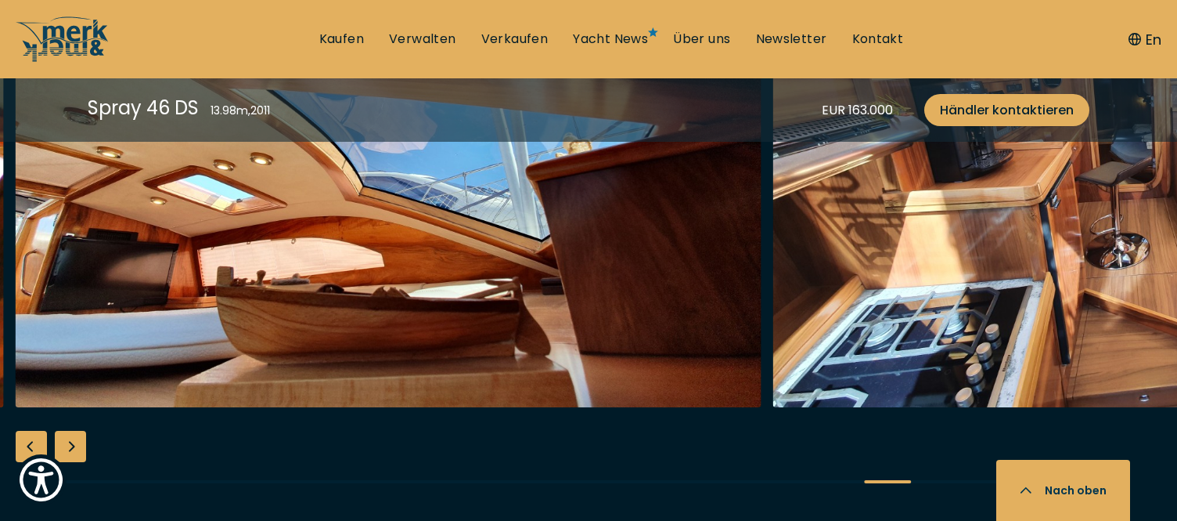
click at [981, 358] on img "button" at bounding box center [1146, 156] width 746 height 501
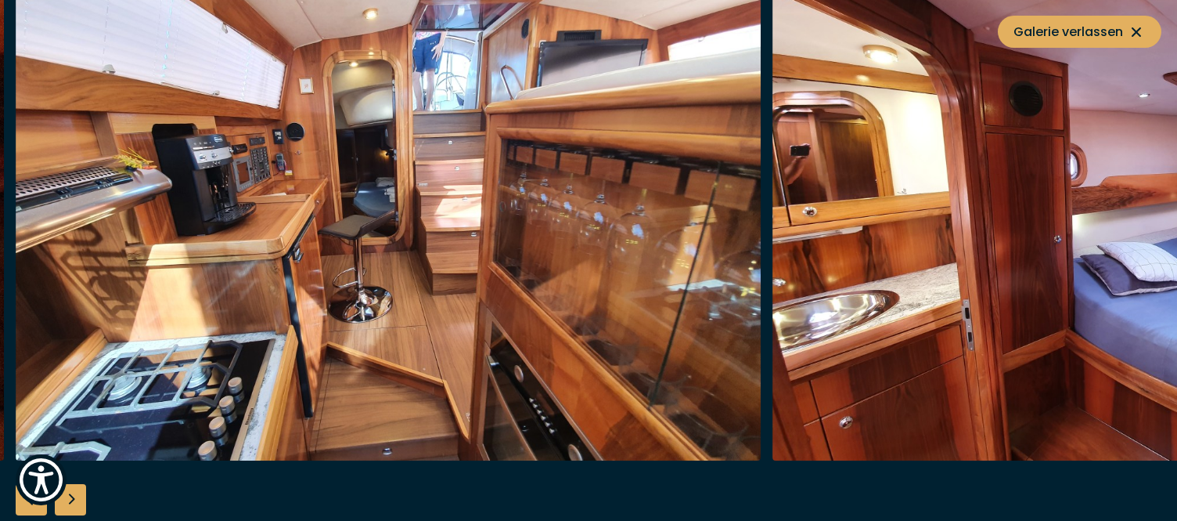
click at [77, 495] on div "Next slide" at bounding box center [70, 499] width 31 height 31
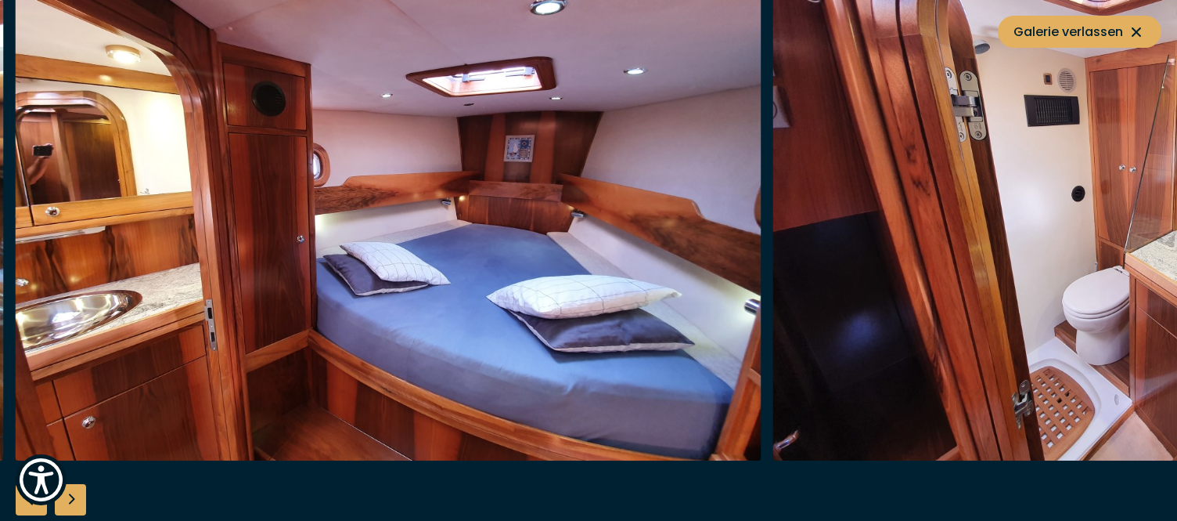
click at [77, 495] on div "Next slide" at bounding box center [70, 499] width 31 height 31
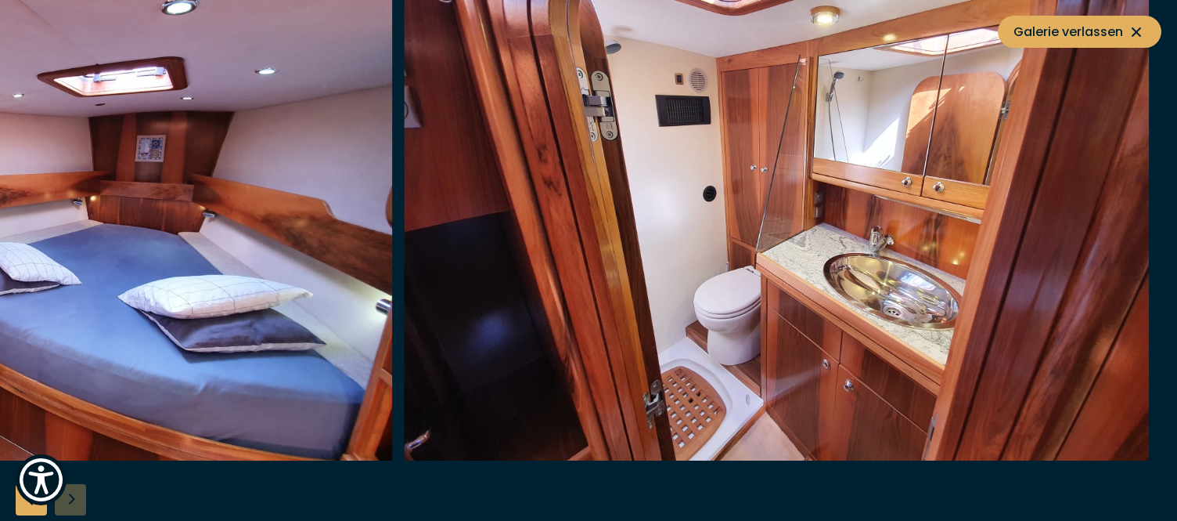
click at [77, 495] on div at bounding box center [588, 260] width 1177 height 603
click at [1133, 26] on icon at bounding box center [1136, 32] width 19 height 19
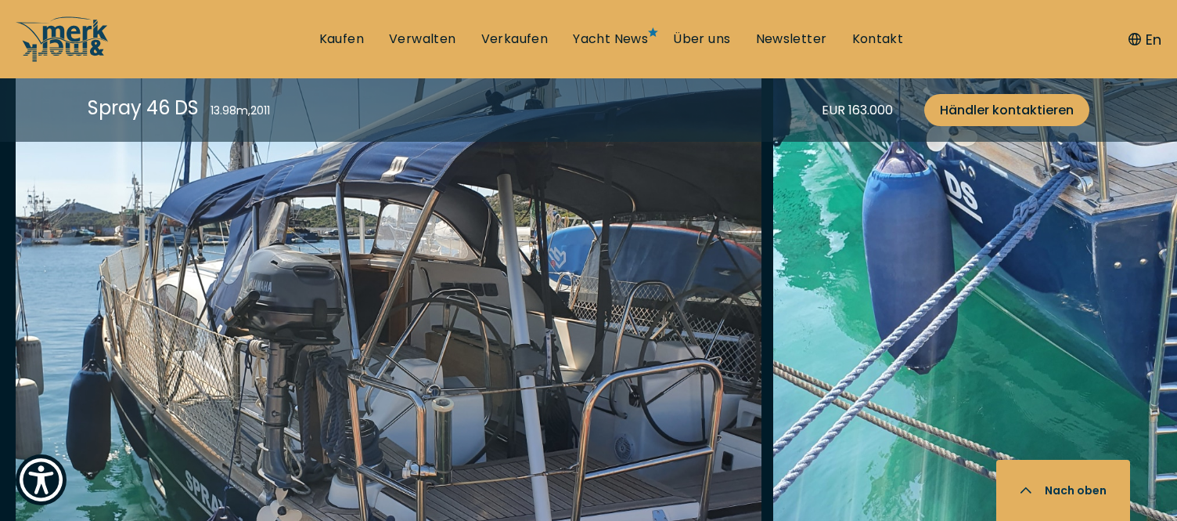
scroll to position [2023, 0]
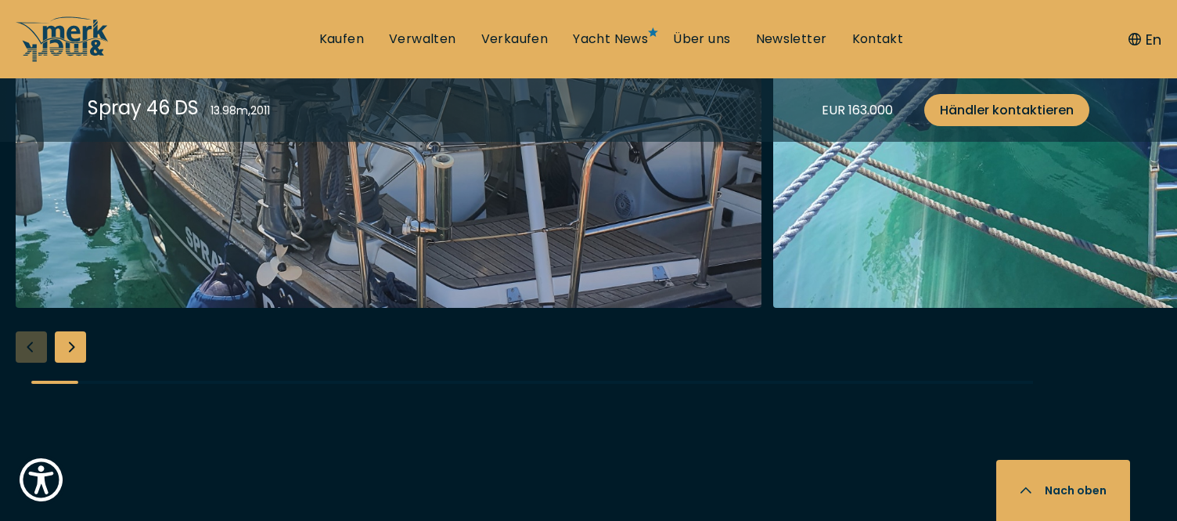
click at [81, 348] on div "Next slide" at bounding box center [70, 346] width 31 height 31
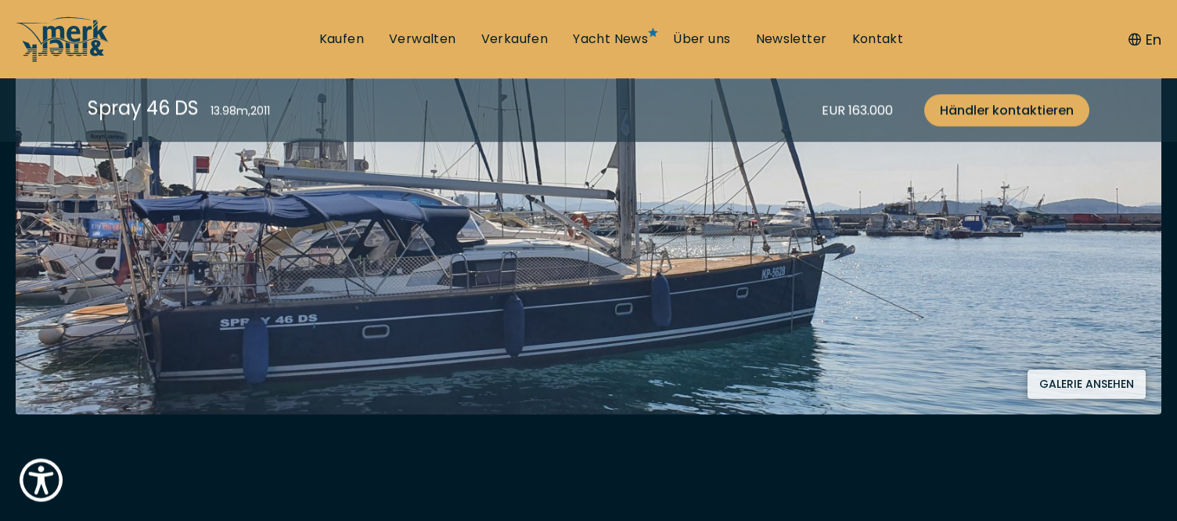
scroll to position [405, 0]
